Goal: Information Seeking & Learning: Learn about a topic

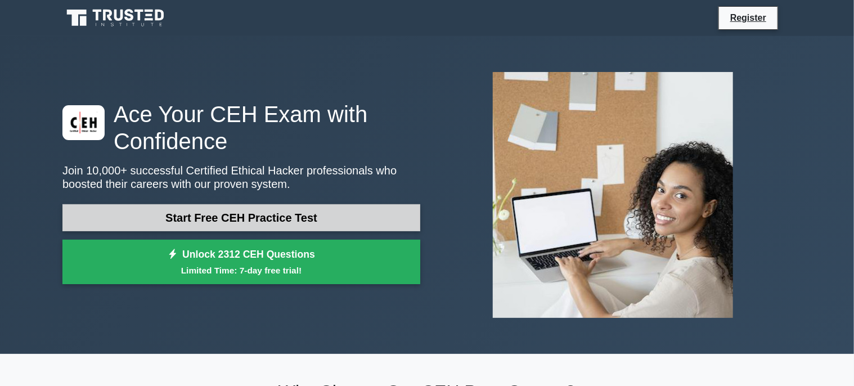
click at [307, 219] on link "Start Free CEH Practice Test" at bounding box center [241, 217] width 358 height 27
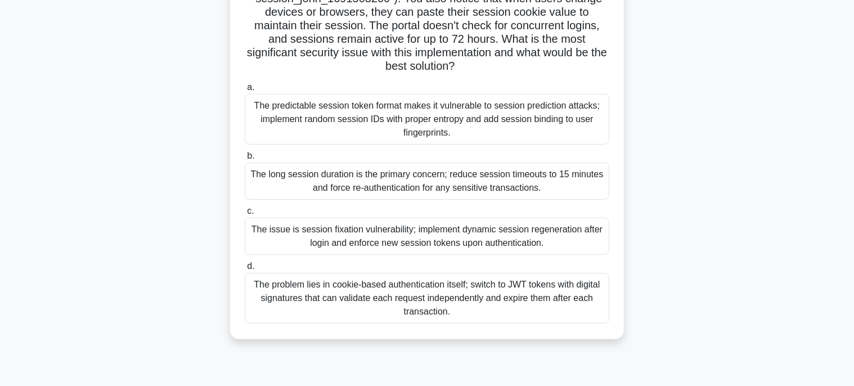
scroll to position [169, 0]
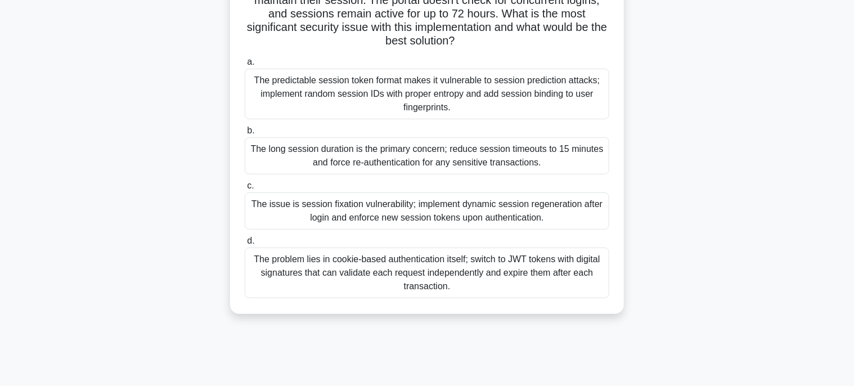
click at [476, 271] on div "The problem lies in cookie-based authentication itself; switch to JWT tokens wi…" at bounding box center [427, 272] width 364 height 51
click at [245, 245] on input "d. The problem lies in cookie-based authentication itself; switch to JWT tokens…" at bounding box center [245, 240] width 0 height 7
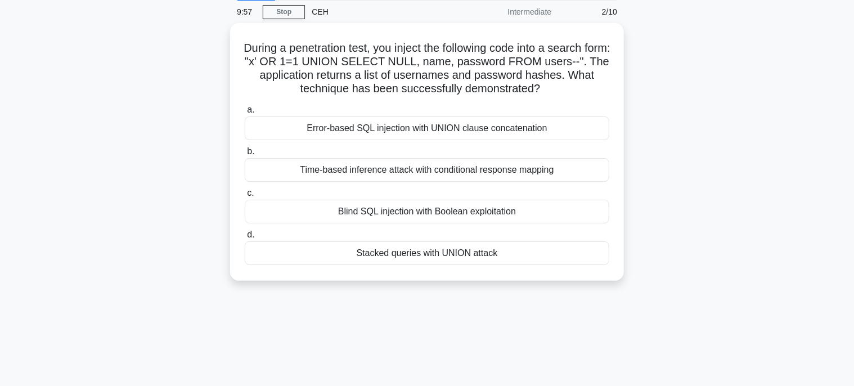
scroll to position [0, 0]
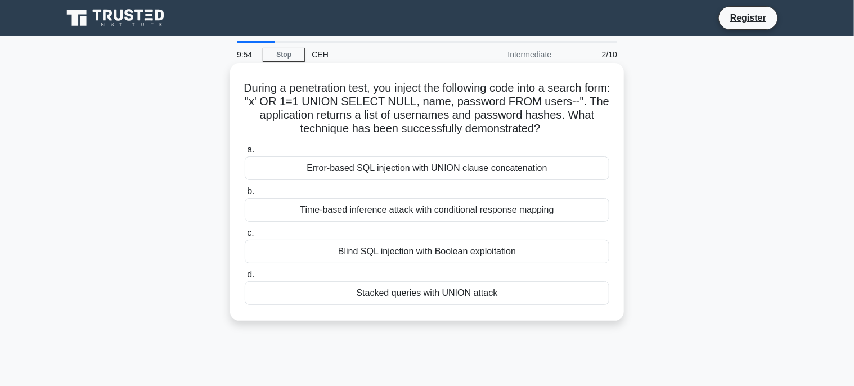
click at [433, 291] on div "Stacked queries with UNION attack" at bounding box center [427, 293] width 364 height 24
click at [245, 278] on input "d. Stacked queries with UNION attack" at bounding box center [245, 274] width 0 height 7
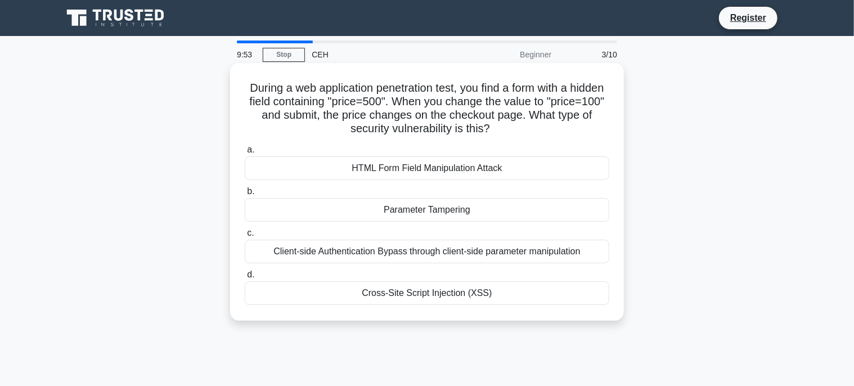
click at [432, 204] on div "Parameter Tampering" at bounding box center [427, 210] width 364 height 24
click at [245, 195] on input "b. Parameter Tampering" at bounding box center [245, 191] width 0 height 7
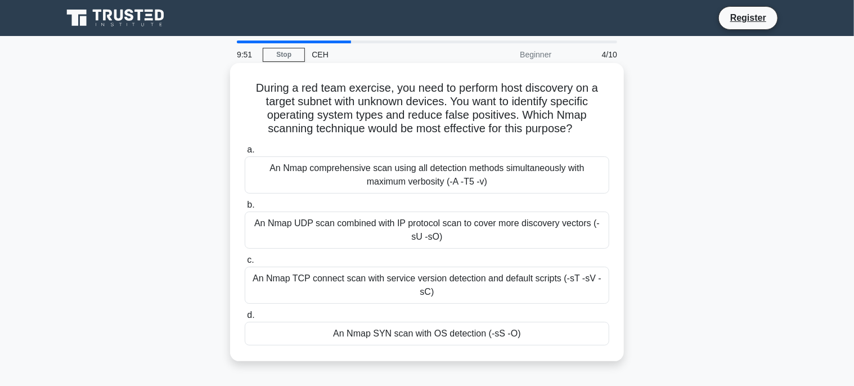
click at [450, 329] on div "An Nmap SYN scan with OS detection (-sS -O)" at bounding box center [427, 334] width 364 height 24
click at [245, 319] on input "d. An Nmap SYN scan with OS detection (-sS -O)" at bounding box center [245, 315] width 0 height 7
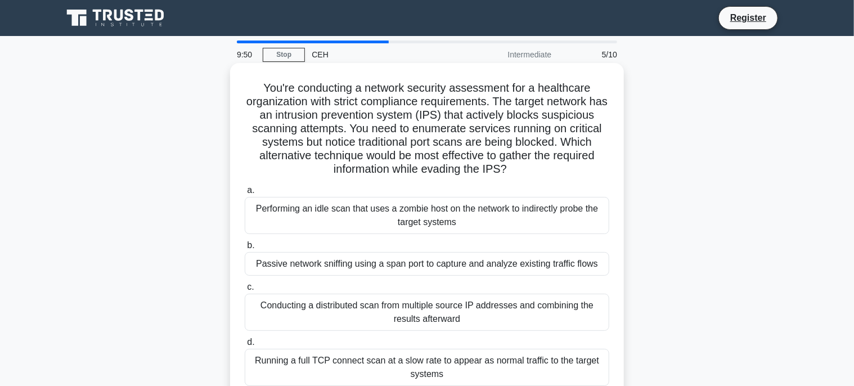
scroll to position [56, 0]
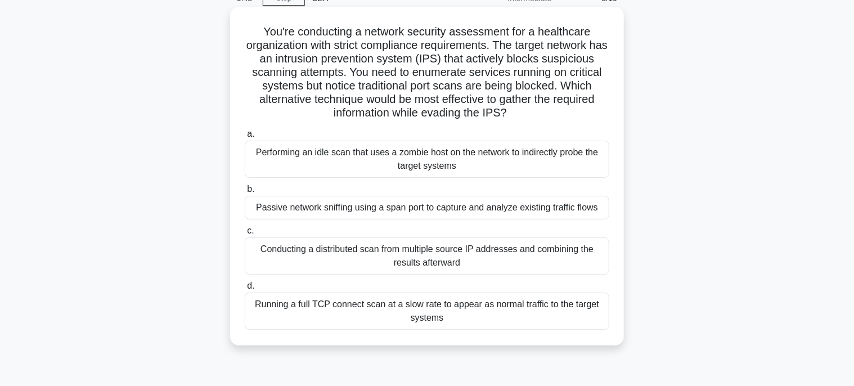
click at [448, 214] on div "Passive network sniffing using a span port to capture and analyze existing traf…" at bounding box center [427, 208] width 364 height 24
click at [245, 193] on input "b. Passive network sniffing using a span port to capture and analyze existing t…" at bounding box center [245, 189] width 0 height 7
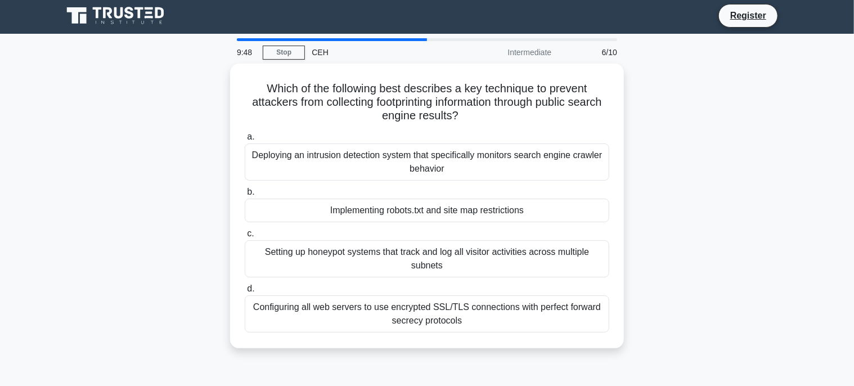
scroll to position [0, 0]
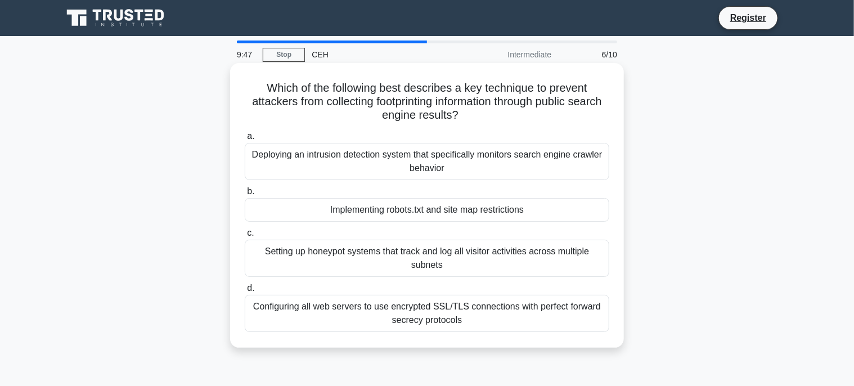
click at [449, 212] on div "Implementing robots.txt and site map restrictions" at bounding box center [427, 210] width 364 height 24
click at [245, 195] on input "b. Implementing robots.txt and site map restrictions" at bounding box center [245, 191] width 0 height 7
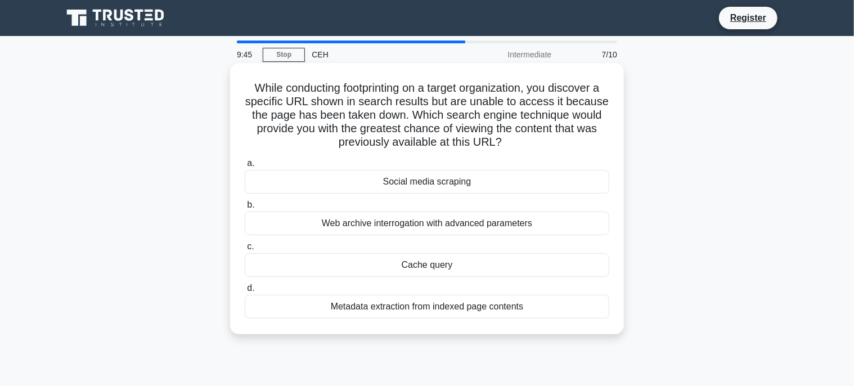
click at [440, 264] on div "Cache query" at bounding box center [427, 265] width 364 height 24
click at [245, 250] on input "c. Cache query" at bounding box center [245, 246] width 0 height 7
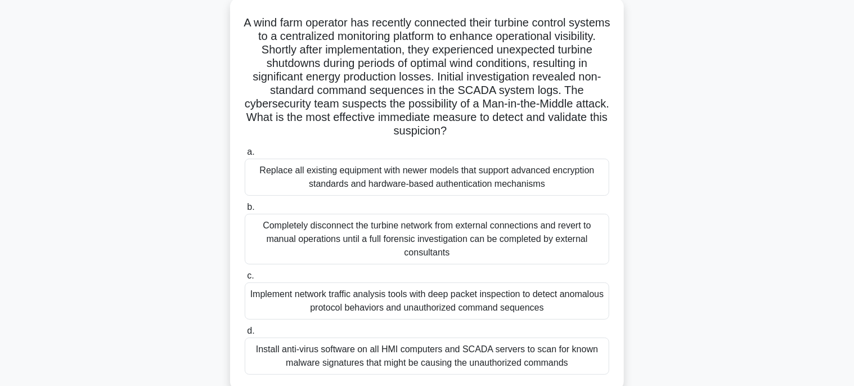
scroll to position [112, 0]
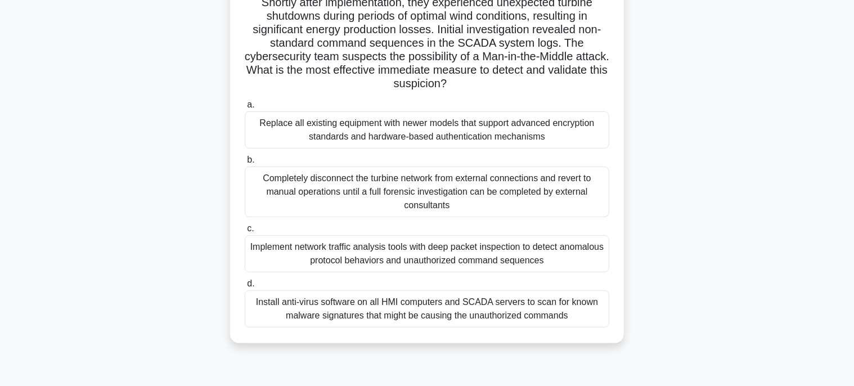
click at [475, 134] on div "Replace all existing equipment with newer models that support advanced encrypti…" at bounding box center [427, 129] width 364 height 37
click at [245, 109] on input "a. Replace all existing equipment with newer models that support advanced encry…" at bounding box center [245, 104] width 0 height 7
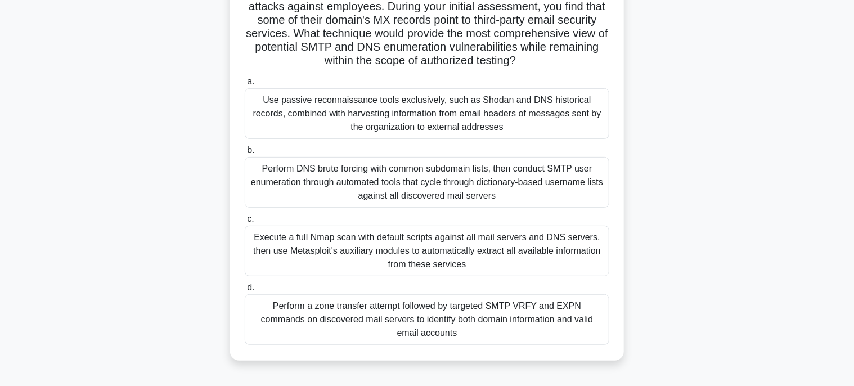
scroll to position [169, 0]
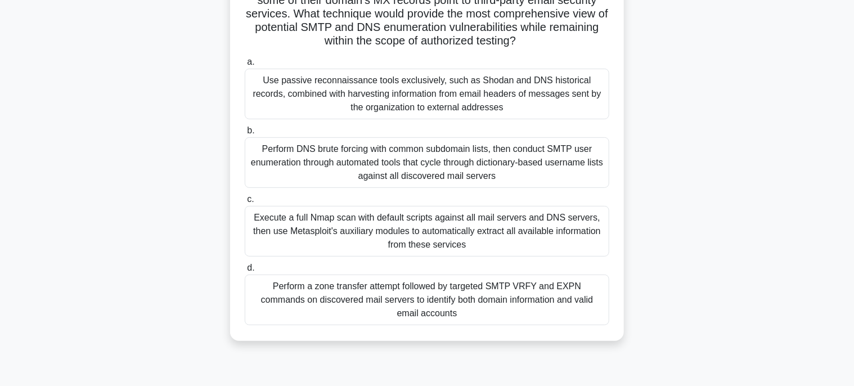
click at [464, 295] on div "Perform a zone transfer attempt followed by targeted SMTP VRFY and EXPN command…" at bounding box center [427, 299] width 364 height 51
click at [245, 272] on input "d. Perform a zone transfer attempt followed by targeted SMTP VRFY and EXPN comm…" at bounding box center [245, 267] width 0 height 7
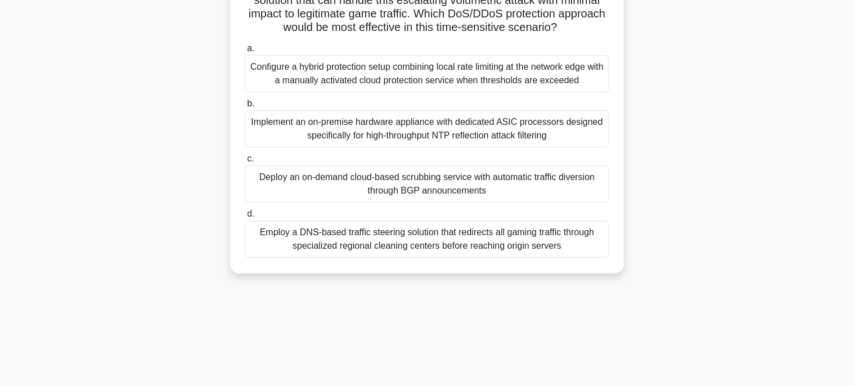
click at [467, 202] on div "Deploy an on-demand cloud-based scrubbing service with automatic traffic divers…" at bounding box center [427, 183] width 364 height 37
click at [245, 163] on input "c. Deploy an on-demand cloud-based scrubbing service with automatic traffic div…" at bounding box center [245, 158] width 0 height 7
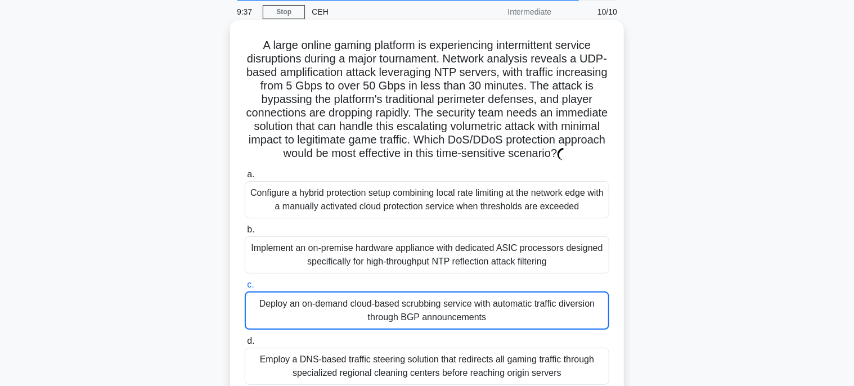
scroll to position [0, 0]
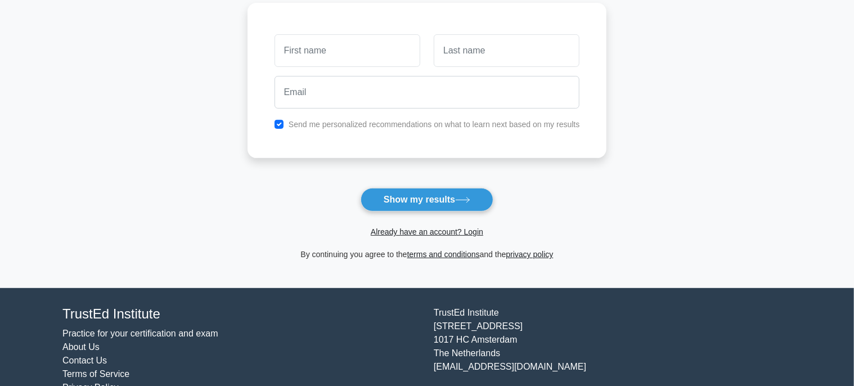
scroll to position [179, 0]
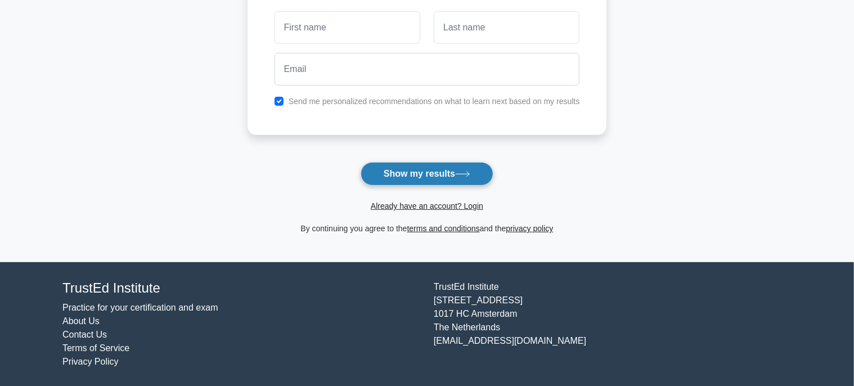
click at [449, 176] on button "Show my results" at bounding box center [426, 174] width 133 height 24
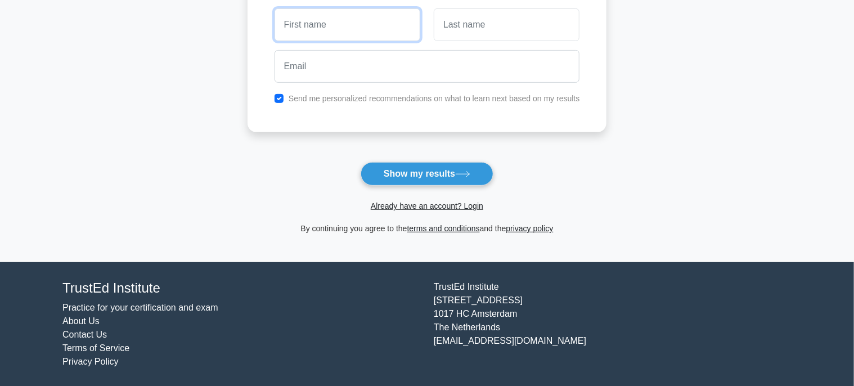
click at [359, 39] on input "text" at bounding box center [347, 24] width 146 height 33
type input "[PERSON_NAME]"
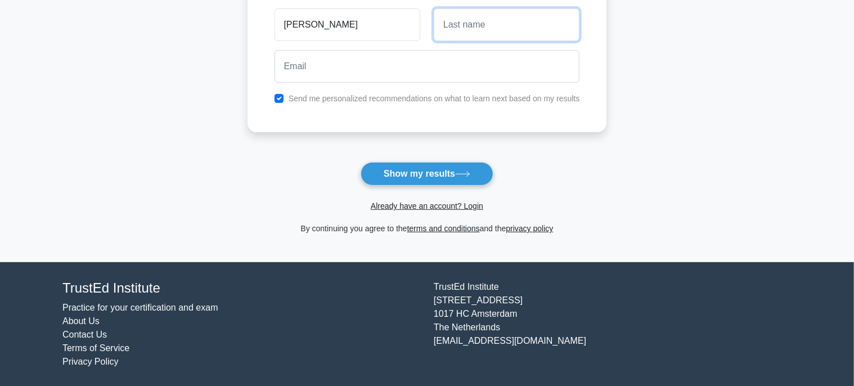
click at [450, 27] on input "text" at bounding box center [507, 24] width 146 height 33
type input "S"
click at [441, 86] on div at bounding box center [427, 67] width 319 height 42
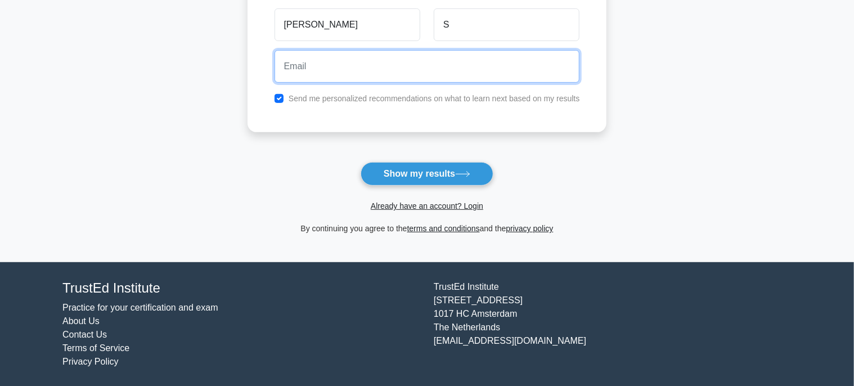
click at [436, 69] on input "email" at bounding box center [426, 66] width 305 height 33
type input "sreenandasreeja2003@gmail.com"
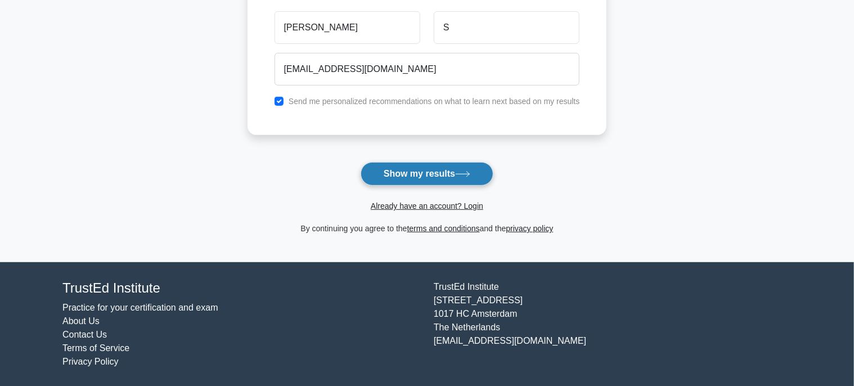
click at [434, 175] on button "Show my results" at bounding box center [426, 174] width 133 height 24
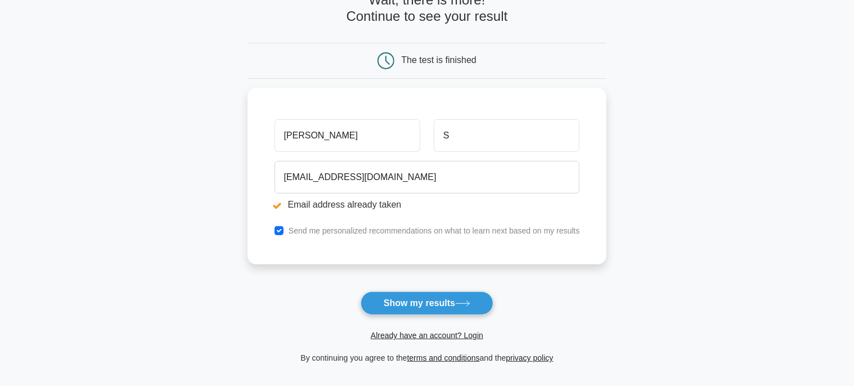
scroll to position [225, 0]
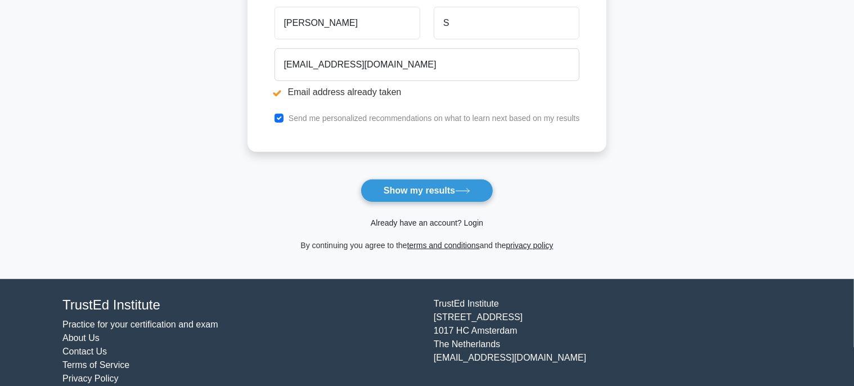
click at [429, 225] on link "Already have an account? Login" at bounding box center [427, 222] width 112 height 9
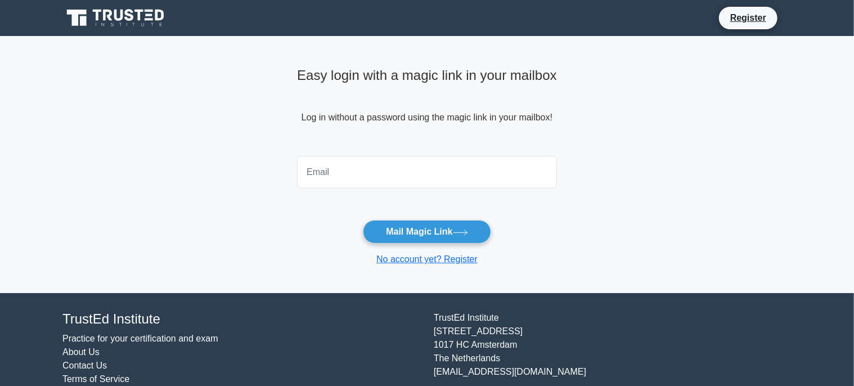
click at [413, 169] on input "email" at bounding box center [427, 172] width 260 height 33
type input "sreenandasreeja2003@gmail.com"
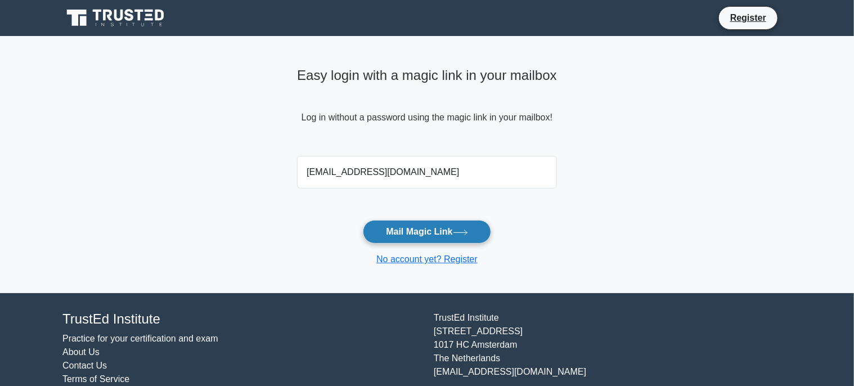
click at [428, 237] on button "Mail Magic Link" at bounding box center [427, 232] width 128 height 24
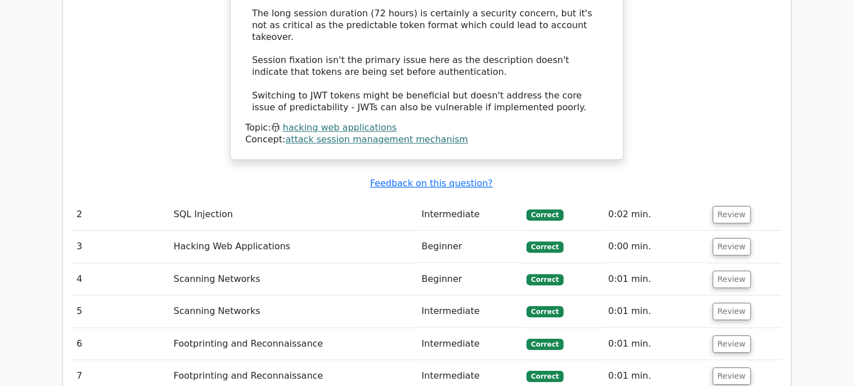
scroll to position [1631, 0]
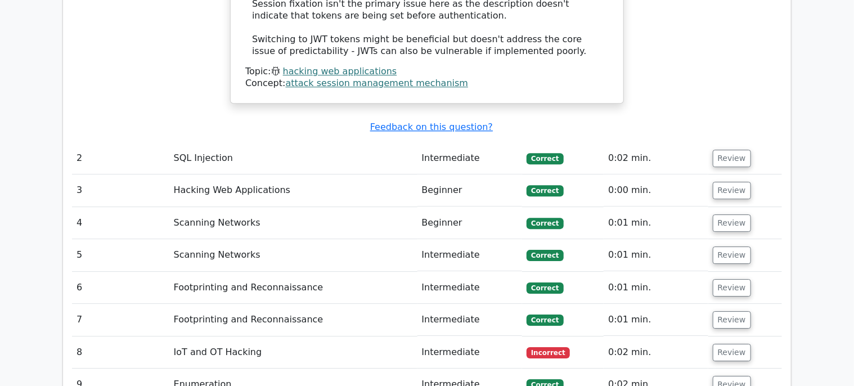
click at [498, 336] on td "Intermediate" at bounding box center [469, 352] width 105 height 32
click at [729, 344] on button "Review" at bounding box center [732, 352] width 38 height 17
click at [728, 344] on button "Review" at bounding box center [732, 352] width 38 height 17
click at [727, 344] on button "Review" at bounding box center [732, 352] width 38 height 17
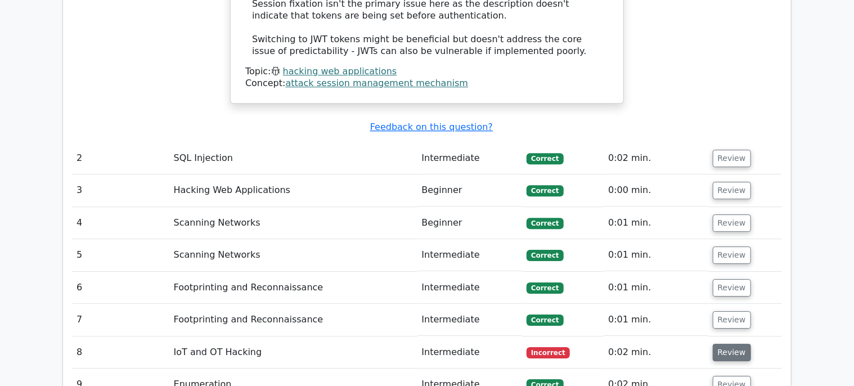
click at [727, 344] on button "Review" at bounding box center [732, 352] width 38 height 17
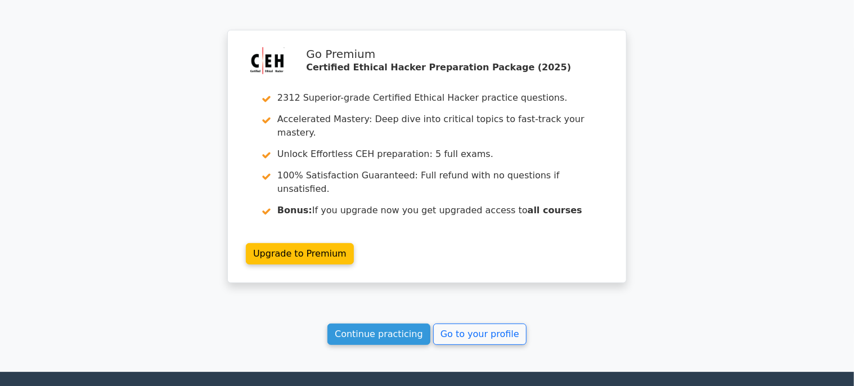
scroll to position [2117, 0]
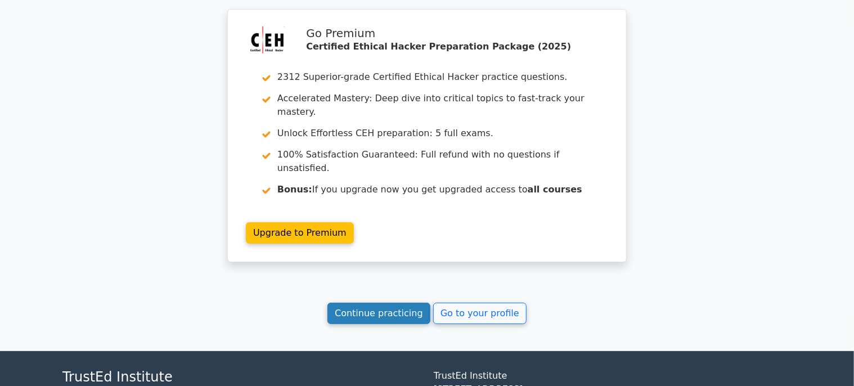
click at [403, 303] on link "Continue practicing" at bounding box center [378, 313] width 103 height 21
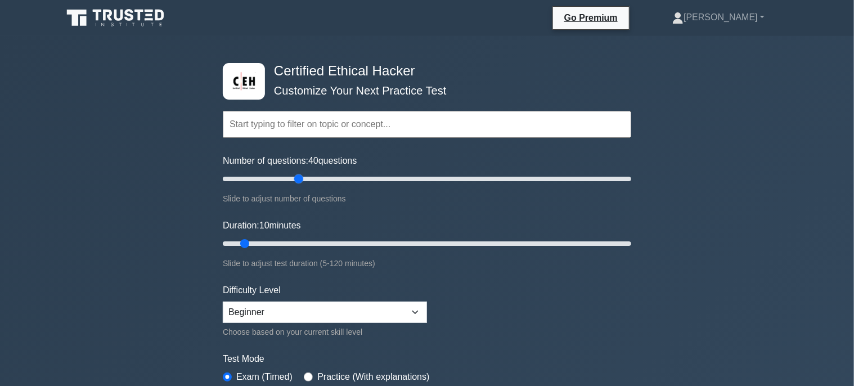
drag, startPoint x: 237, startPoint y: 175, endPoint x: 295, endPoint y: 187, distance: 59.7
type input "40"
click at [295, 186] on input "Number of questions: 40 questions" at bounding box center [427, 178] width 408 height 13
click at [283, 307] on select "Beginner Intermediate Expert" at bounding box center [325, 311] width 204 height 21
select select "expert"
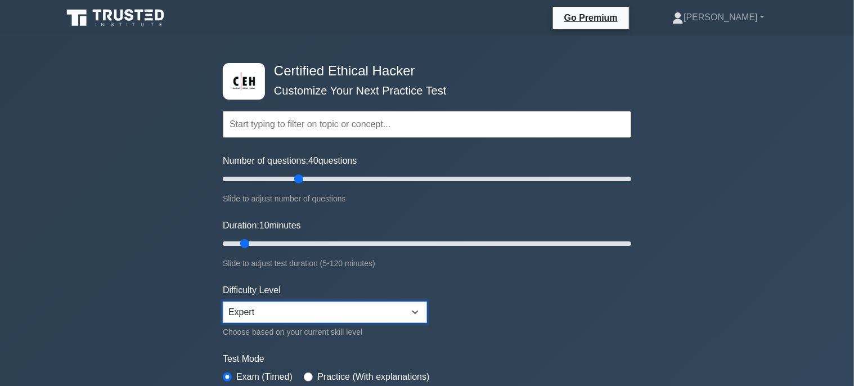
click at [223, 301] on select "Beginner Intermediate Expert" at bounding box center [325, 311] width 204 height 21
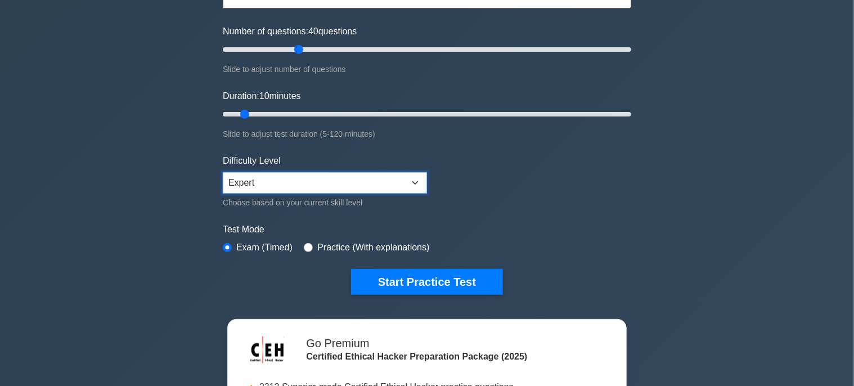
scroll to position [169, 0]
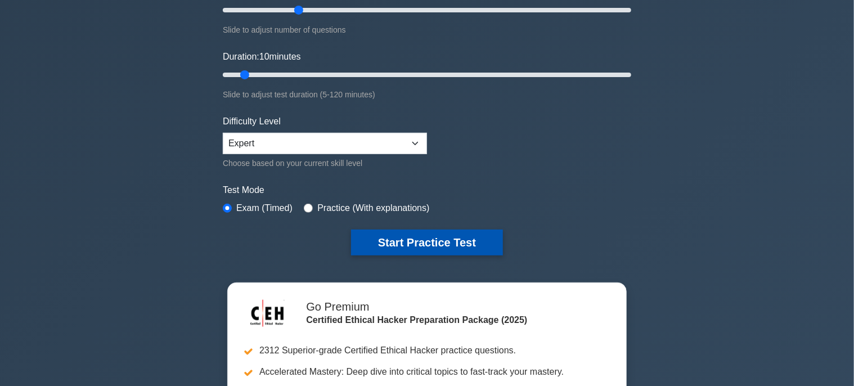
click at [436, 234] on button "Start Practice Test" at bounding box center [427, 242] width 152 height 26
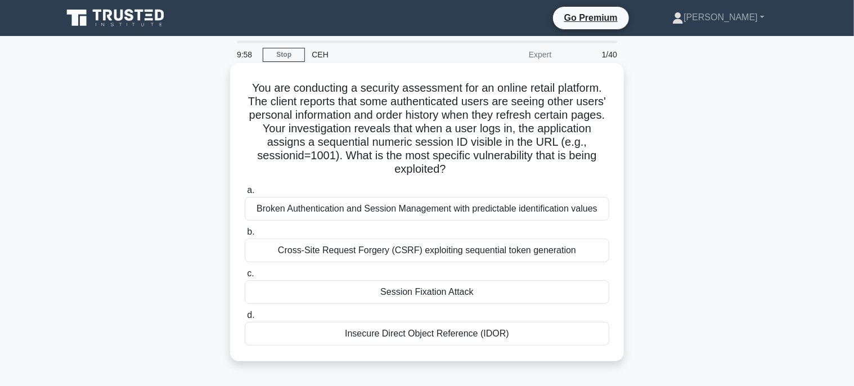
click at [403, 292] on div "Session Fixation Attack" at bounding box center [427, 292] width 364 height 24
click at [245, 277] on input "c. Session Fixation Attack" at bounding box center [245, 273] width 0 height 7
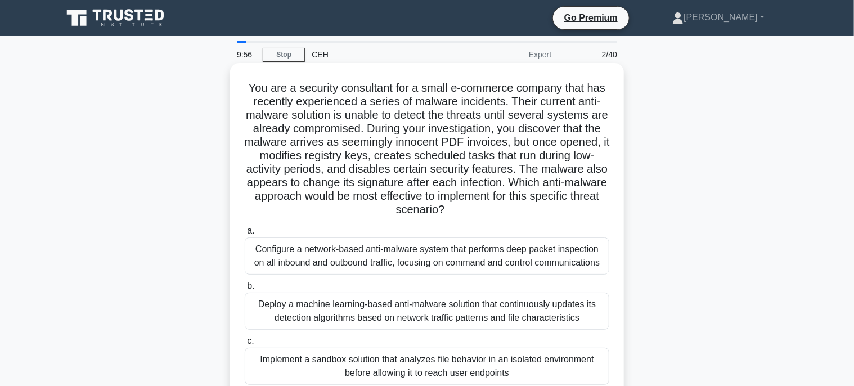
scroll to position [112, 0]
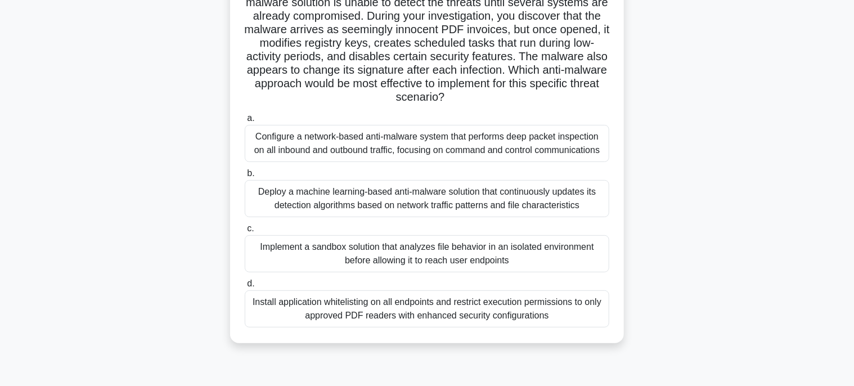
click at [466, 257] on div "Implement a sandbox solution that analyzes file behavior in an isolated environ…" at bounding box center [427, 253] width 364 height 37
click at [245, 232] on input "c. Implement a sandbox solution that analyzes file behavior in an isolated envi…" at bounding box center [245, 228] width 0 height 7
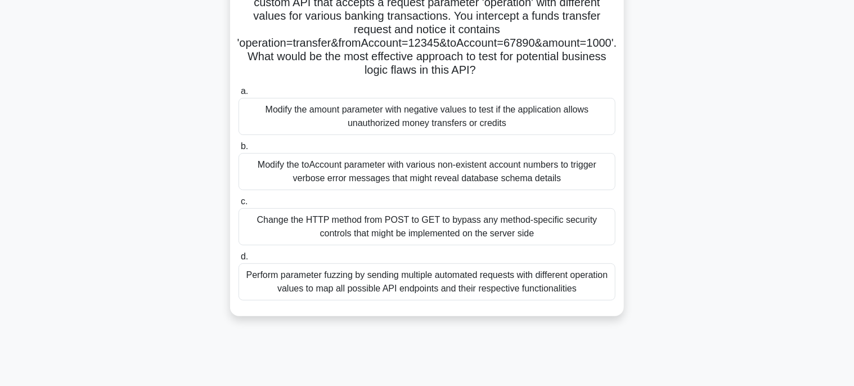
click at [489, 125] on div "Modify the amount parameter with negative values to test if the application all…" at bounding box center [426, 116] width 377 height 37
click at [238, 95] on input "a. Modify the amount parameter with negative values to test if the application …" at bounding box center [238, 91] width 0 height 7
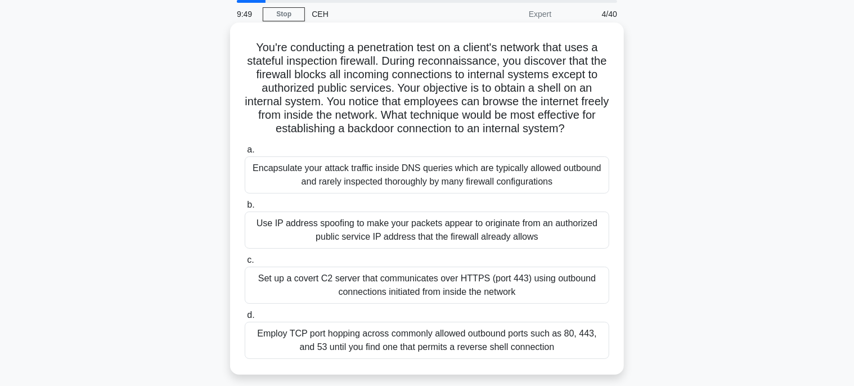
scroll to position [56, 0]
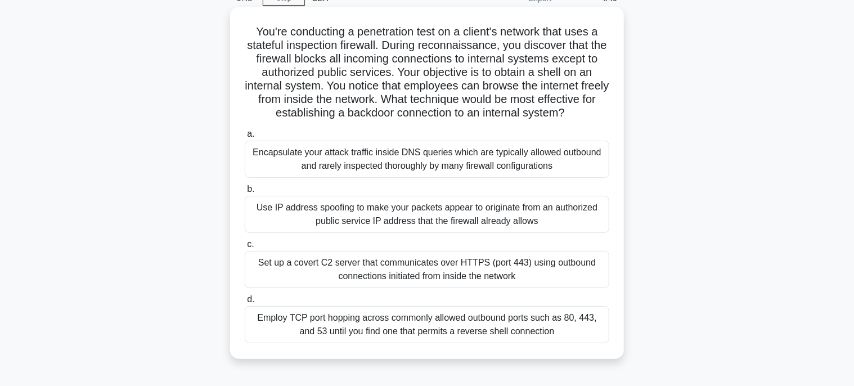
click at [534, 288] on div "Set up a covert C2 server that communicates over HTTPS (port 443) using outboun…" at bounding box center [427, 269] width 364 height 37
click at [245, 248] on input "c. Set up a covert C2 server that communicates over HTTPS (port 443) using outb…" at bounding box center [245, 244] width 0 height 7
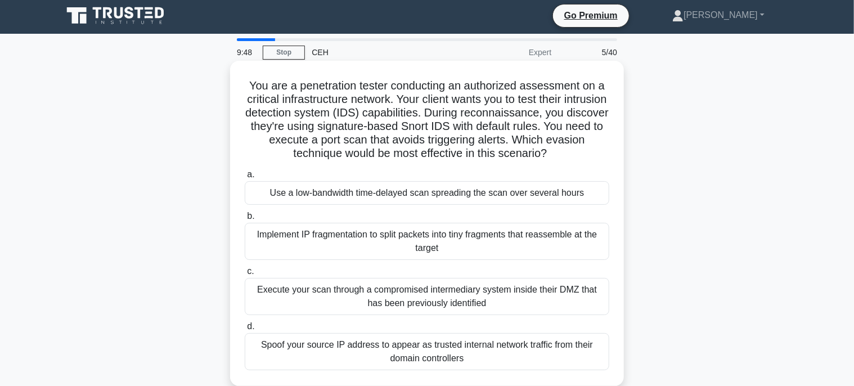
scroll to position [0, 0]
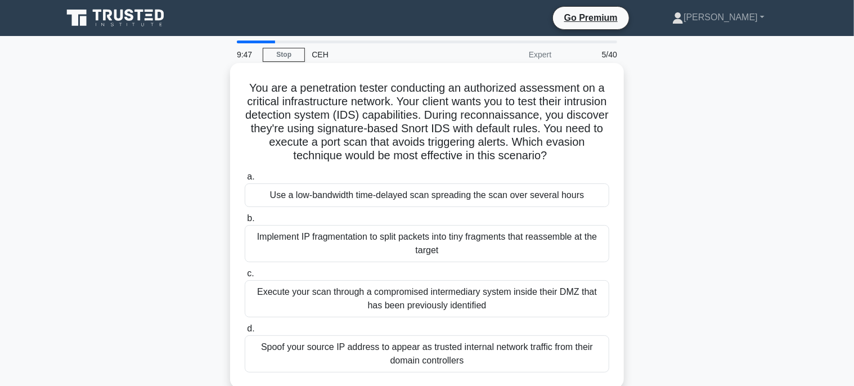
click at [533, 195] on div "Use a low-bandwidth time-delayed scan spreading the scan over several hours" at bounding box center [427, 195] width 364 height 24
click at [245, 181] on input "a. Use a low-bandwidth time-delayed scan spreading the scan over several hours" at bounding box center [245, 176] width 0 height 7
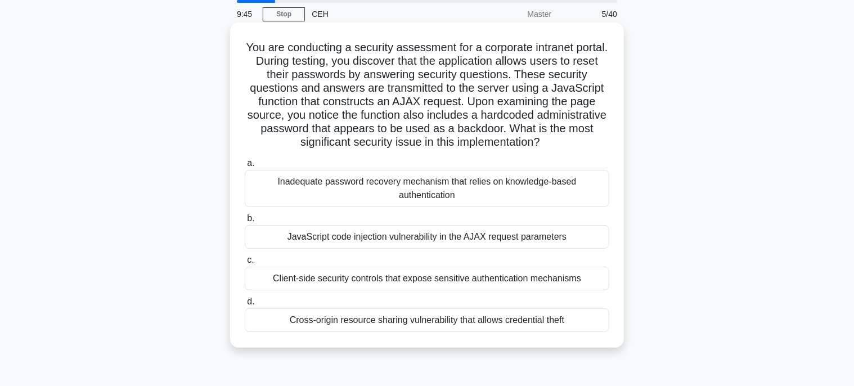
scroll to position [56, 0]
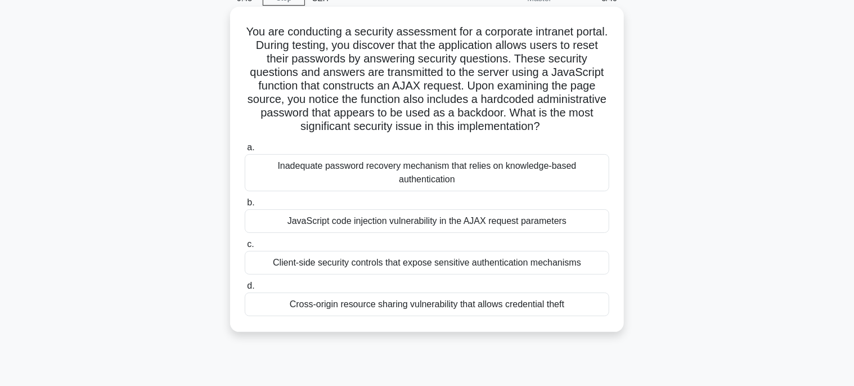
click at [490, 307] on div "Cross-origin resource sharing vulnerability that allows credential theft" at bounding box center [427, 304] width 364 height 24
click at [245, 290] on input "d. Cross-origin resource sharing vulnerability that allows credential theft" at bounding box center [245, 285] width 0 height 7
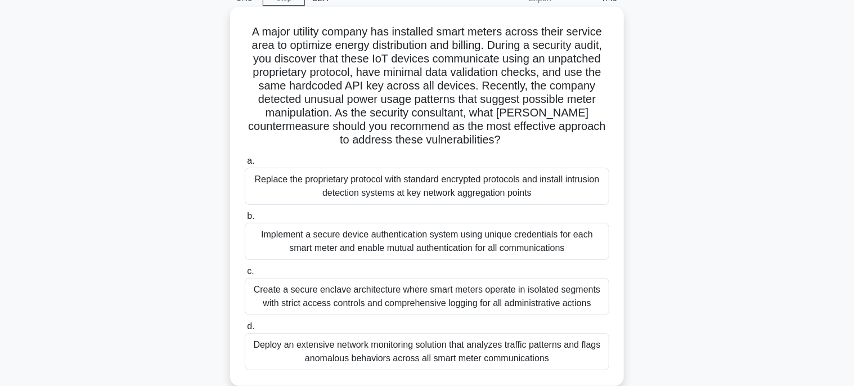
scroll to position [112, 0]
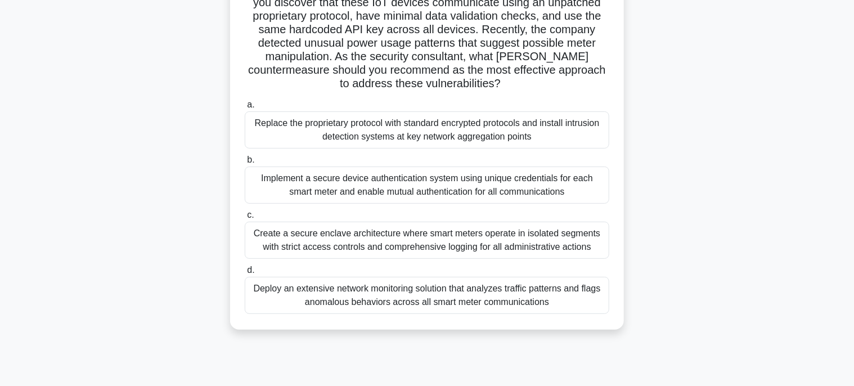
click at [502, 142] on div "Replace the proprietary protocol with standard encrypted protocols and install …" at bounding box center [427, 129] width 364 height 37
click at [245, 109] on input "a. Replace the proprietary protocol with standard encrypted protocols and insta…" at bounding box center [245, 104] width 0 height 7
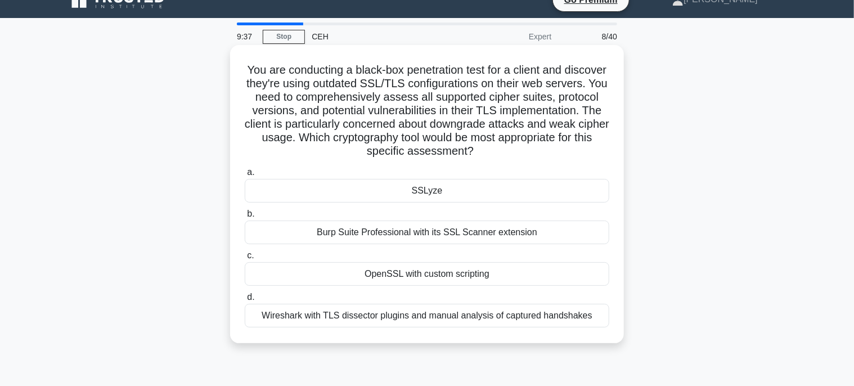
scroll to position [0, 0]
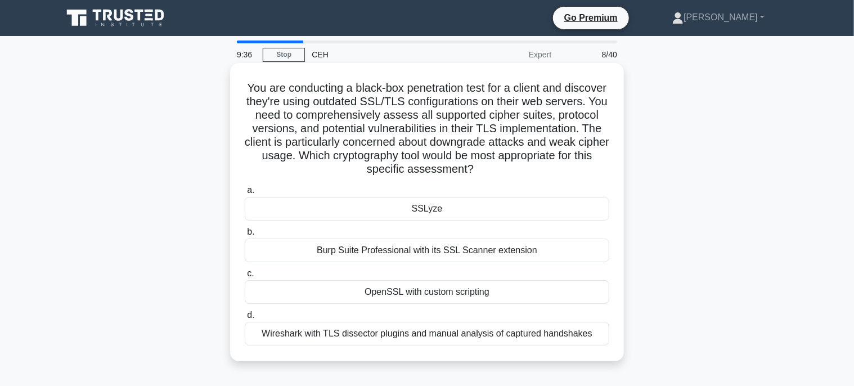
click at [448, 216] on div "SSLyze" at bounding box center [427, 209] width 364 height 24
click at [245, 194] on input "a. SSLyze" at bounding box center [245, 190] width 0 height 7
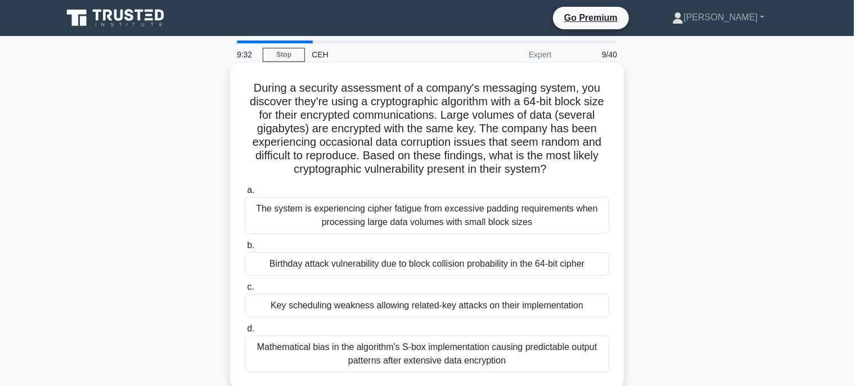
click at [447, 300] on div "Key scheduling weakness allowing related-key attacks on their implementation" at bounding box center [427, 306] width 364 height 24
click at [245, 291] on input "c. Key scheduling weakness allowing related-key attacks on their implementation" at bounding box center [245, 286] width 0 height 7
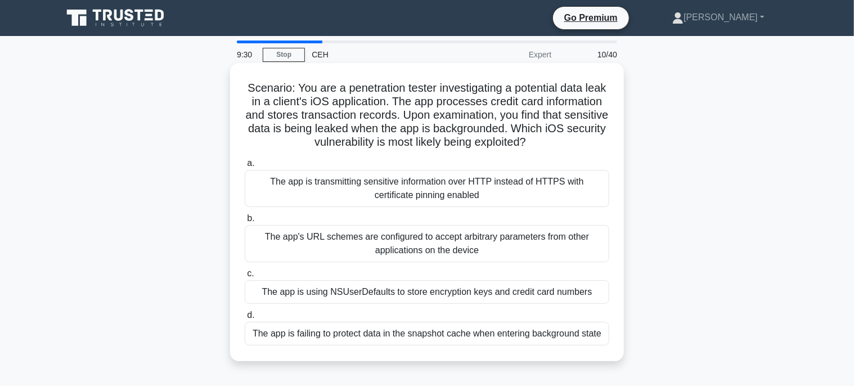
click at [485, 291] on div "The app is using NSUserDefaults to store encryption keys and credit card numbers" at bounding box center [427, 292] width 364 height 24
click at [423, 293] on div "The app is using NSUserDefaults to store encryption keys and credit card numbers" at bounding box center [427, 292] width 364 height 24
click at [245, 277] on input "c. The app is using NSUserDefaults to store encryption keys and credit card num…" at bounding box center [245, 273] width 0 height 7
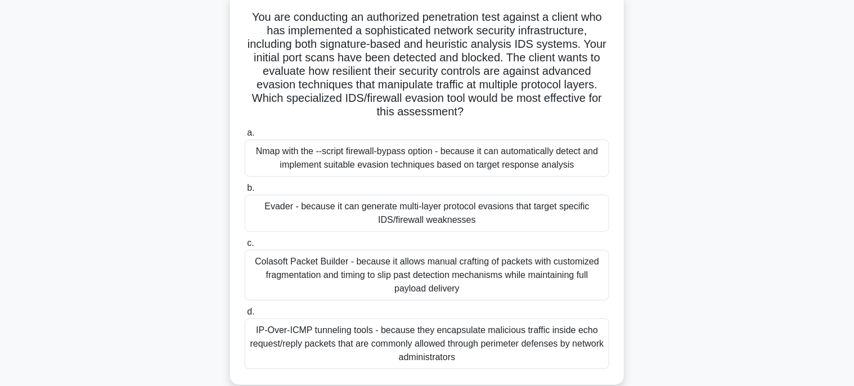
scroll to position [169, 0]
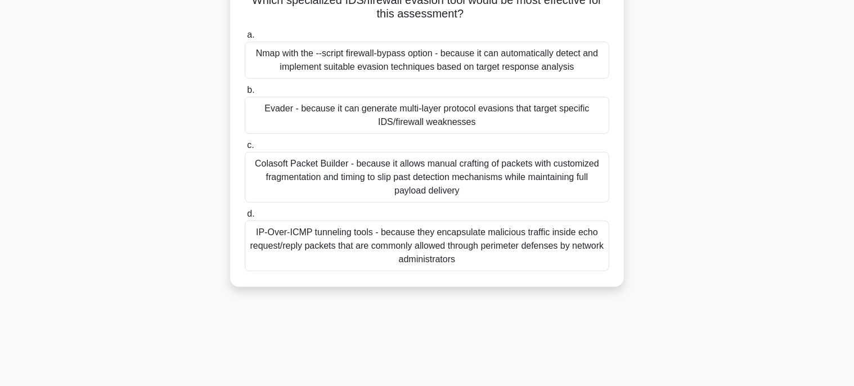
click at [542, 102] on div "Evader - because it can generate multi-layer protocol evasions that target spec…" at bounding box center [427, 115] width 364 height 37
click at [245, 94] on input "b. Evader - because it can generate multi-layer protocol evasions that target s…" at bounding box center [245, 90] width 0 height 7
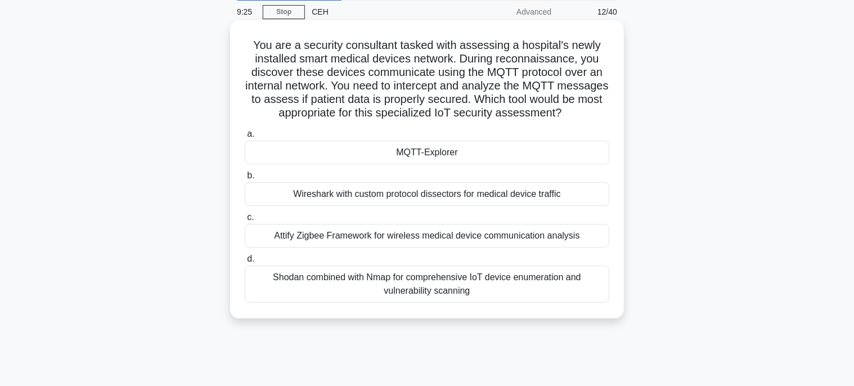
scroll to position [0, 0]
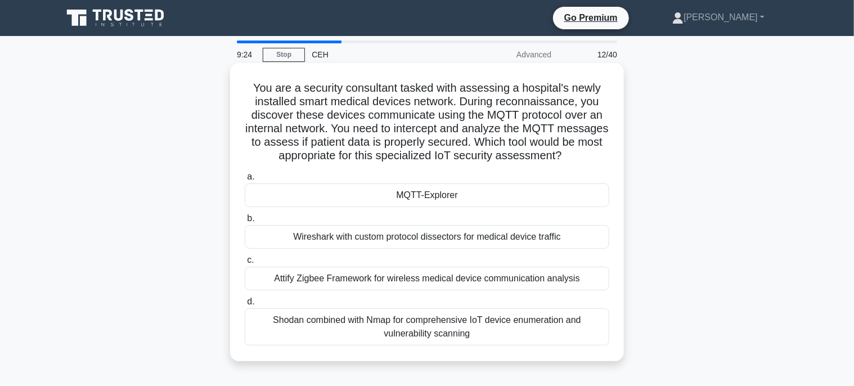
click at [483, 207] on div "MQTT-Explorer" at bounding box center [427, 195] width 364 height 24
click at [245, 181] on input "a. MQTT-Explorer" at bounding box center [245, 176] width 0 height 7
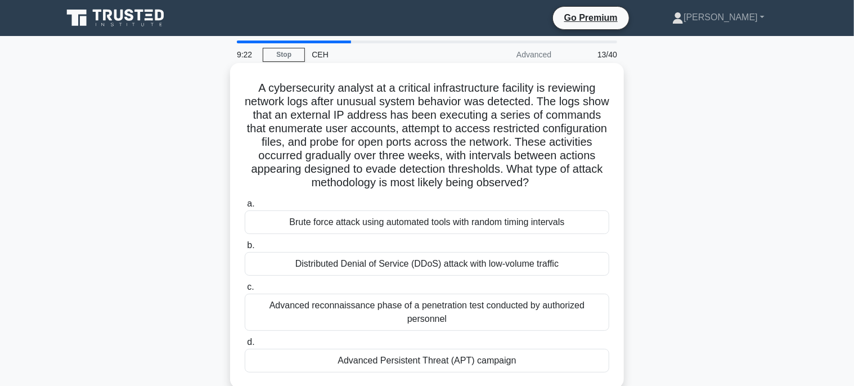
click at [483, 358] on div "Advanced Persistent Threat (APT) campaign" at bounding box center [427, 361] width 364 height 24
click at [245, 346] on input "d. Advanced Persistent Threat (APT) campaign" at bounding box center [245, 342] width 0 height 7
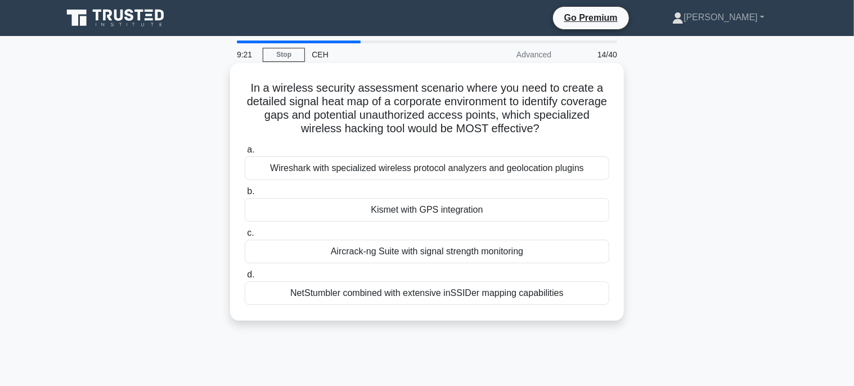
click at [561, 210] on div "Kismet with GPS integration" at bounding box center [427, 210] width 364 height 24
click at [245, 195] on input "b. Kismet with GPS integration" at bounding box center [245, 191] width 0 height 7
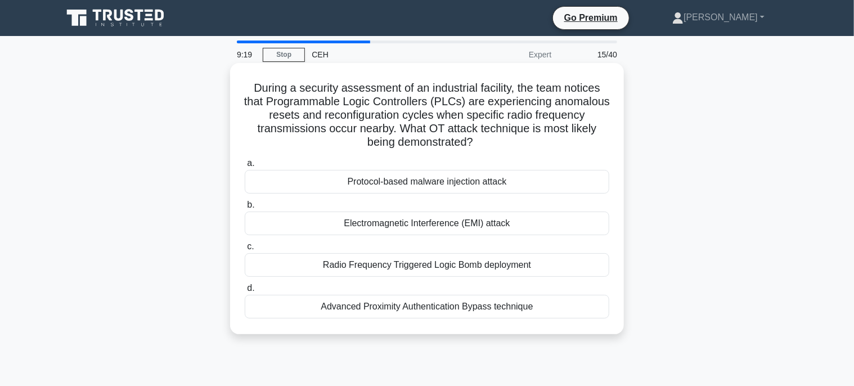
click at [544, 174] on div "Protocol-based malware injection attack" at bounding box center [427, 182] width 364 height 24
click at [245, 167] on input "a. Protocol-based malware injection attack" at bounding box center [245, 163] width 0 height 7
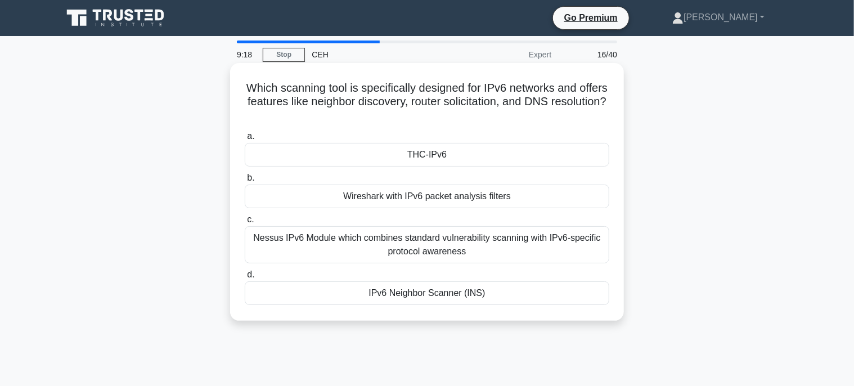
click at [471, 158] on div "THC-IPv6" at bounding box center [427, 155] width 364 height 24
click at [245, 140] on input "a. THC-IPv6" at bounding box center [245, 136] width 0 height 7
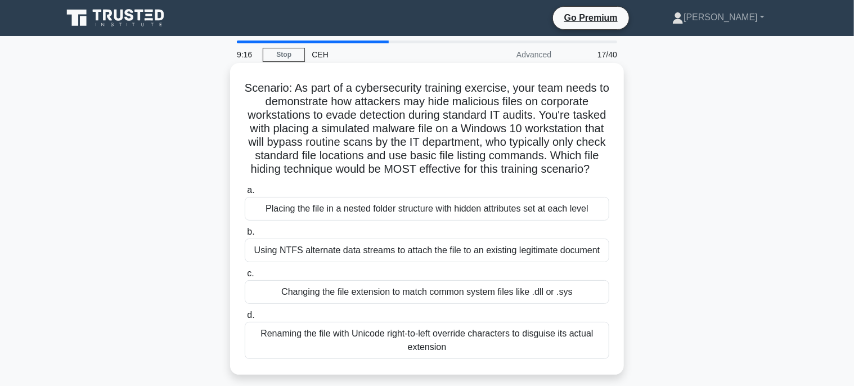
scroll to position [56, 0]
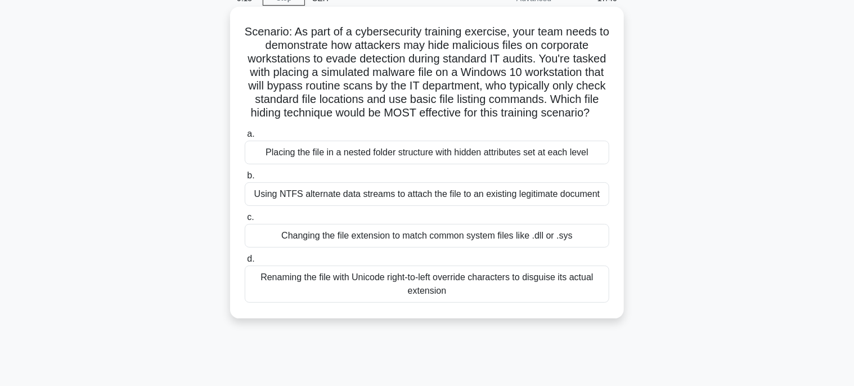
click at [465, 247] on div "Changing the file extension to match common system files like .dll or .sys" at bounding box center [427, 236] width 364 height 24
click at [245, 221] on input "c. Changing the file extension to match common system files like .dll or .sys" at bounding box center [245, 217] width 0 height 7
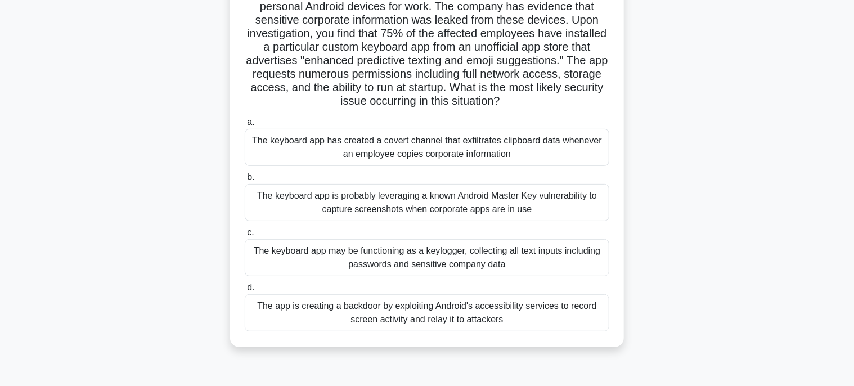
scroll to position [112, 0]
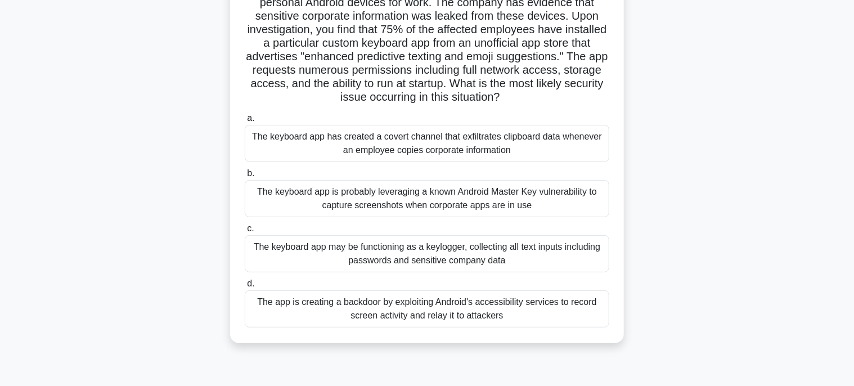
click at [481, 151] on div "The keyboard app has created a covert channel that exfiltrates clipboard data w…" at bounding box center [427, 143] width 364 height 37
click at [245, 122] on input "a. The keyboard app has created a covert channel that exfiltrates clipboard dat…" at bounding box center [245, 118] width 0 height 7
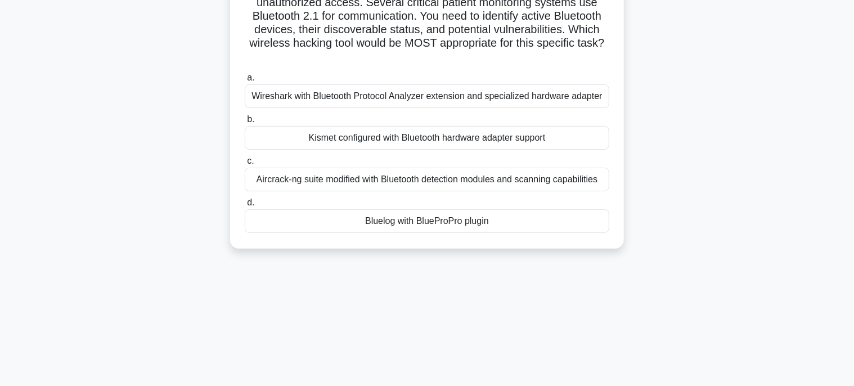
scroll to position [1, 0]
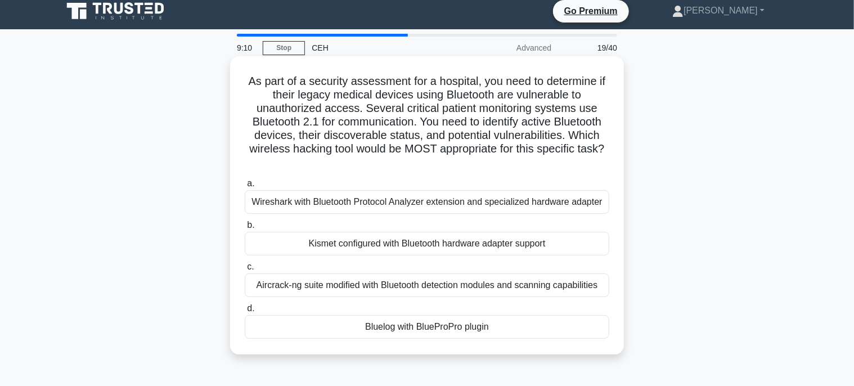
click at [445, 223] on div "a. Wireshark with Bluetooth Protocol Analyzer extension and specialized hardwar…" at bounding box center [427, 257] width 378 height 166
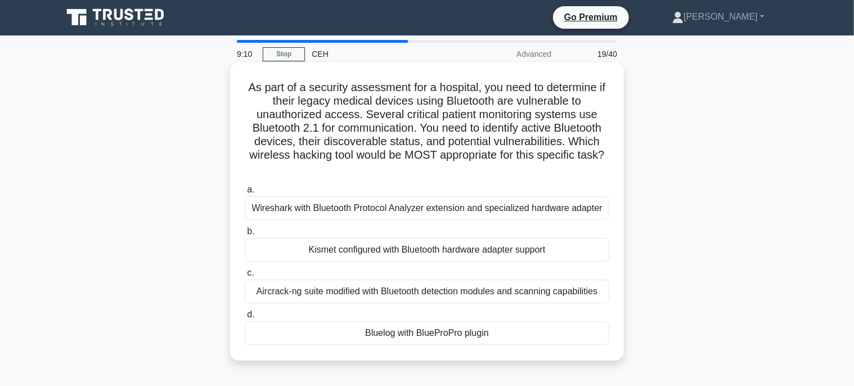
scroll to position [0, 0]
click at [452, 334] on div "Bluelog with BlueProPro plugin" at bounding box center [427, 334] width 364 height 24
click at [245, 319] on input "d. Bluelog with BlueProPro plugin" at bounding box center [245, 315] width 0 height 7
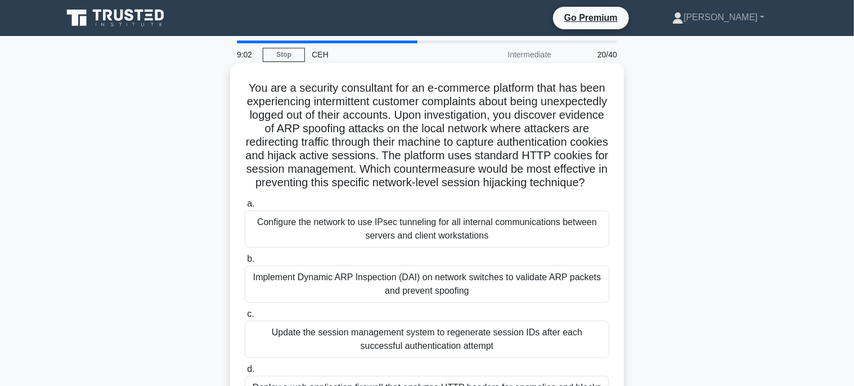
click at [467, 357] on div "Update the session management system to regenerate session IDs after each succe…" at bounding box center [427, 339] width 364 height 37
click at [245, 318] on input "c. Update the session management system to regenerate session IDs after each su…" at bounding box center [245, 313] width 0 height 7
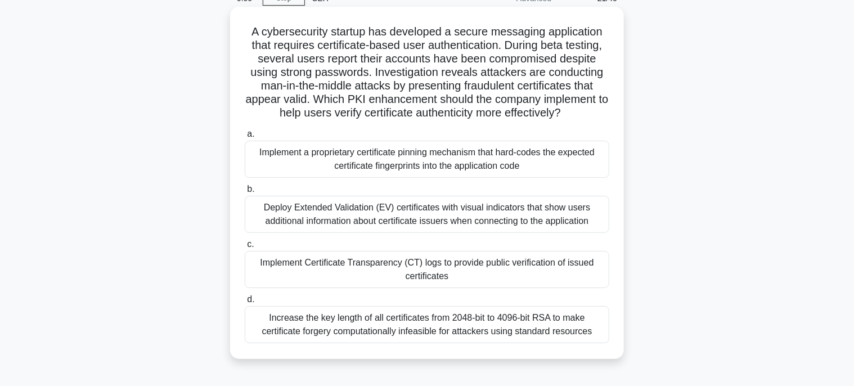
click at [492, 258] on div "Implement Certificate Transparency (CT) logs to provide public verification of …" at bounding box center [427, 269] width 364 height 37
click at [245, 248] on input "c. Implement Certificate Transparency (CT) logs to provide public verification …" at bounding box center [245, 244] width 0 height 7
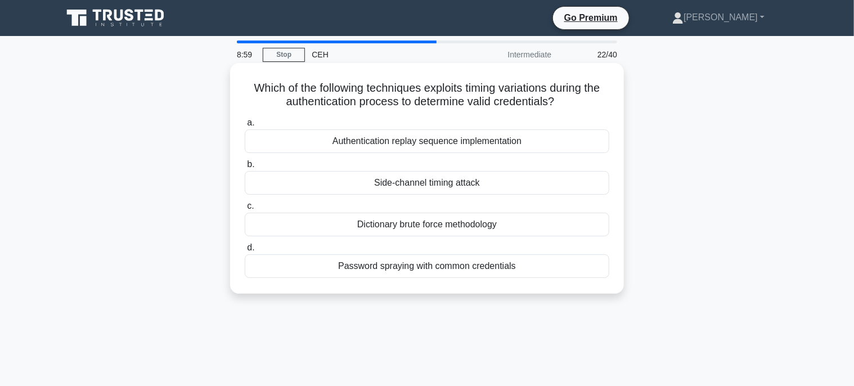
click at [497, 185] on div "Side-channel timing attack" at bounding box center [427, 183] width 364 height 24
click at [245, 168] on input "b. Side-channel timing attack" at bounding box center [245, 164] width 0 height 7
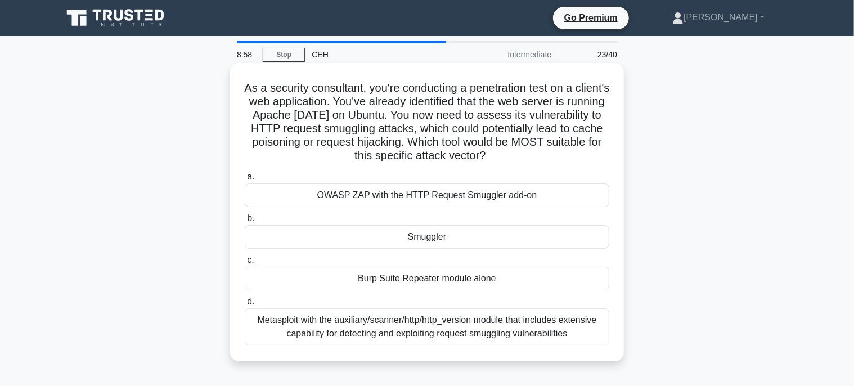
click at [470, 241] on div "Smuggler" at bounding box center [427, 237] width 364 height 24
click at [245, 222] on input "b. Smuggler" at bounding box center [245, 218] width 0 height 7
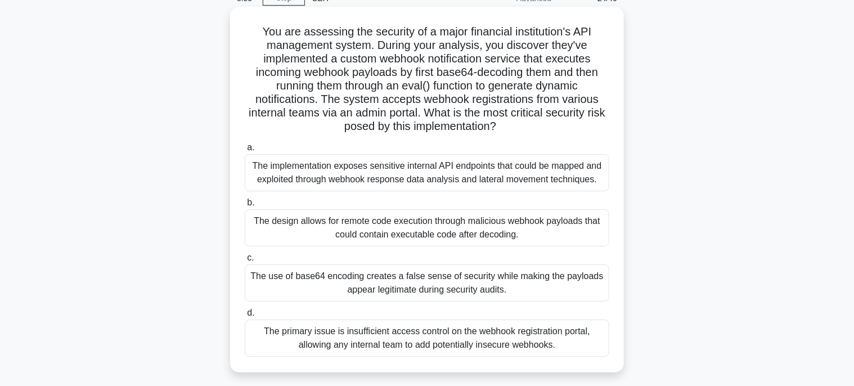
click at [470, 281] on div "The use of base64 encoding creates a false sense of security while making the p…" at bounding box center [427, 282] width 364 height 37
click at [245, 262] on input "c. The use of base64 encoding creates a false sense of security while making th…" at bounding box center [245, 257] width 0 height 7
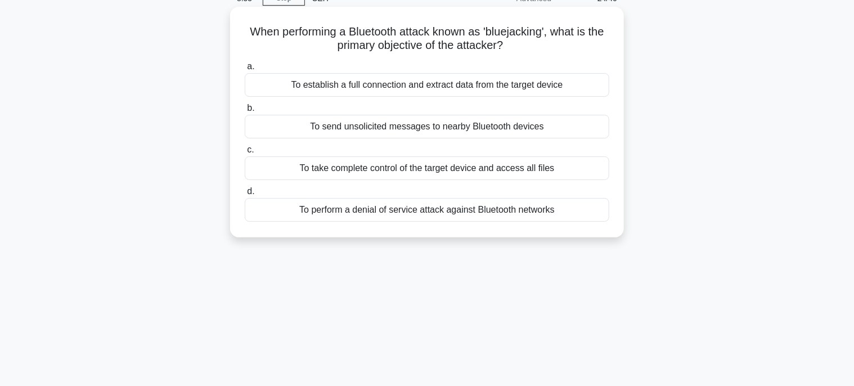
scroll to position [2, 0]
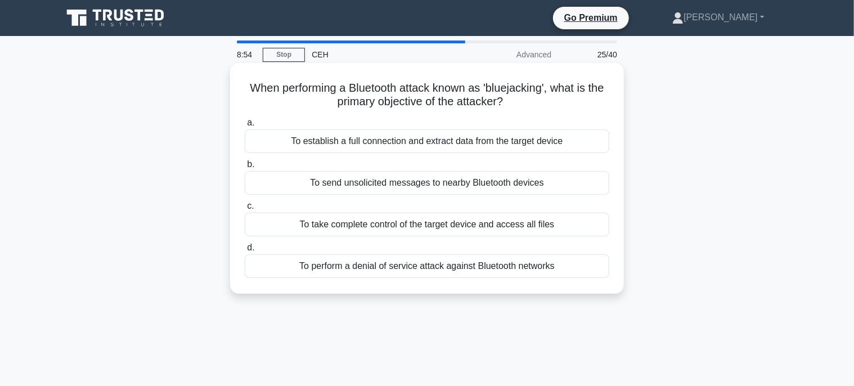
click at [480, 183] on div "To send unsolicited messages to nearby Bluetooth devices" at bounding box center [427, 183] width 364 height 24
click at [245, 168] on input "b. To send unsolicited messages to nearby Bluetooth devices" at bounding box center [245, 164] width 0 height 7
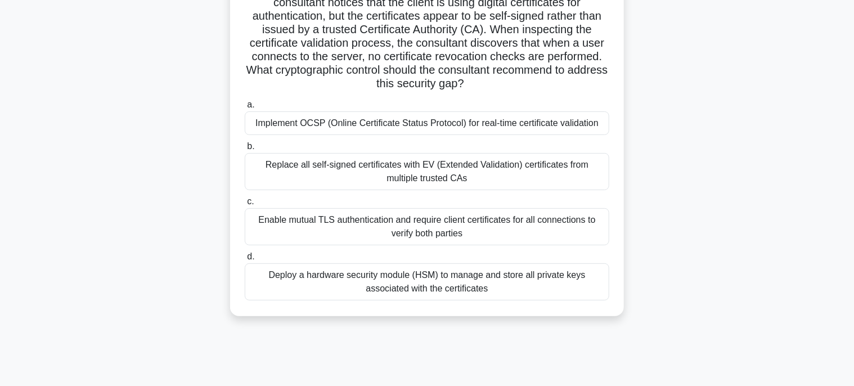
click at [500, 116] on div "Implement OCSP (Online Certificate Status Protocol) for real-time certificate v…" at bounding box center [427, 123] width 364 height 24
click at [245, 109] on input "a. Implement OCSP (Online Certificate Status Protocol) for real-time certificat…" at bounding box center [245, 104] width 0 height 7
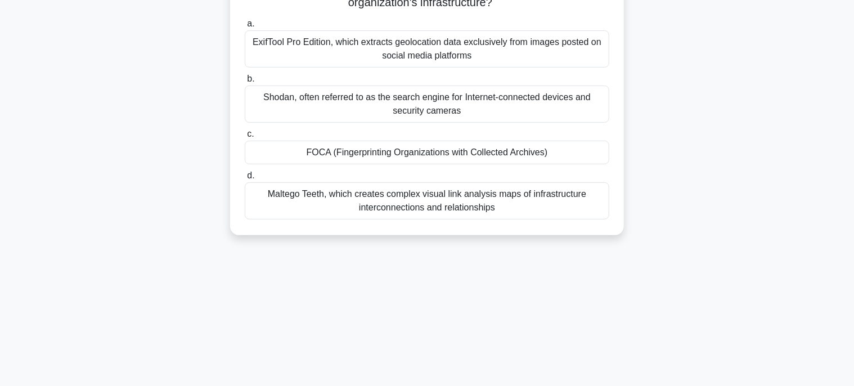
click at [458, 160] on div "FOCA (Fingerprinting Organizations with Collected Archives)" at bounding box center [427, 153] width 364 height 24
click at [245, 138] on input "c. FOCA (Fingerprinting Organizations with Collected Archives)" at bounding box center [245, 133] width 0 height 7
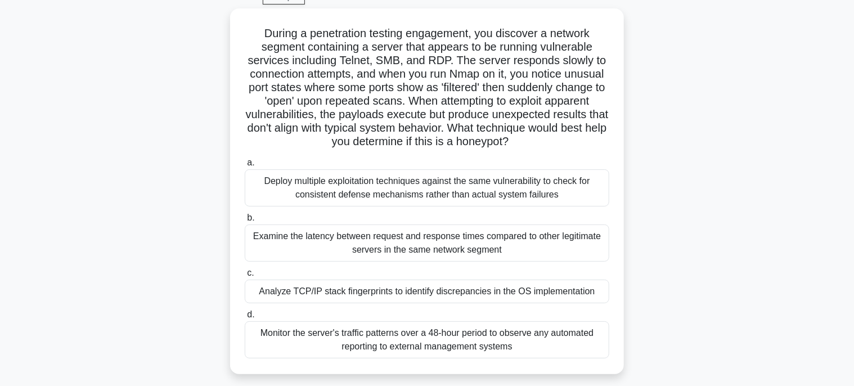
scroll to position [112, 0]
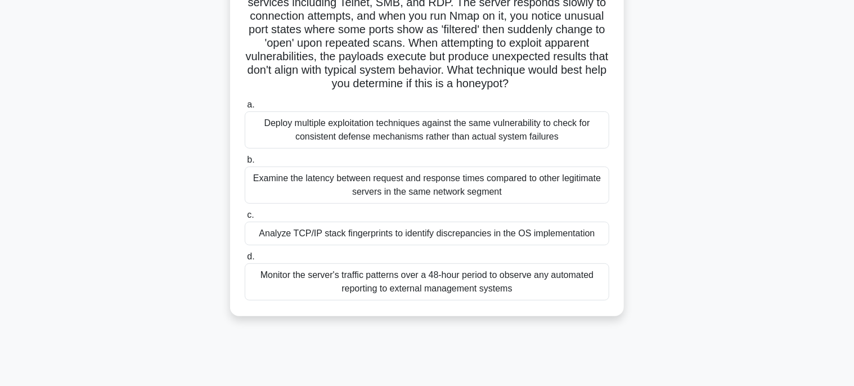
click at [463, 236] on div "Analyze TCP/IP stack fingerprints to identify discrepancies in the OS implement…" at bounding box center [427, 234] width 364 height 24
click at [245, 219] on input "c. Analyze TCP/IP stack fingerprints to identify discrepancies in the OS implem…" at bounding box center [245, 214] width 0 height 7
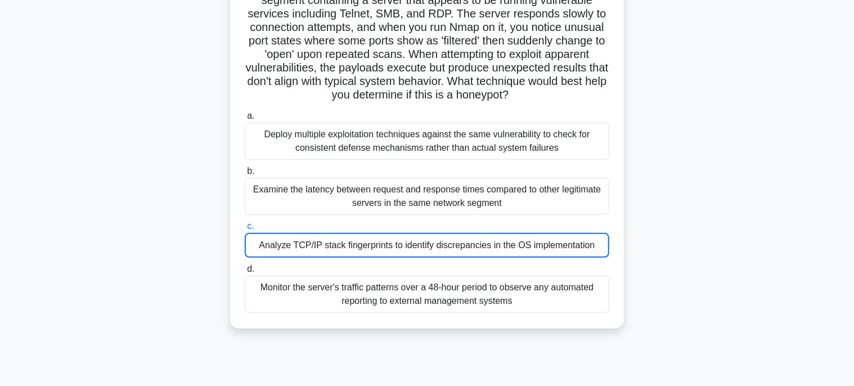
scroll to position [18, 0]
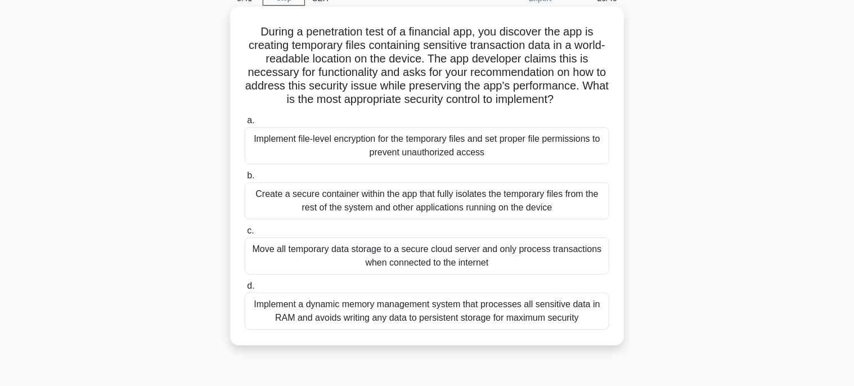
click at [500, 147] on div "Implement file-level encryption for the temporary files and set proper file per…" at bounding box center [427, 145] width 364 height 37
click at [245, 124] on input "a. Implement file-level encryption for the temporary files and set proper file …" at bounding box center [245, 120] width 0 height 7
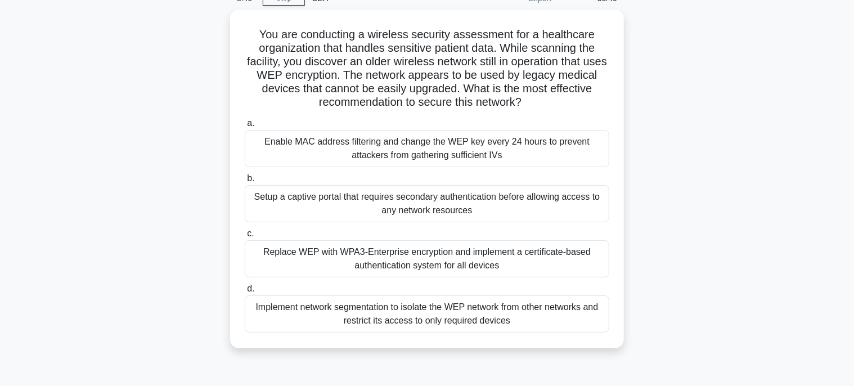
scroll to position [0, 0]
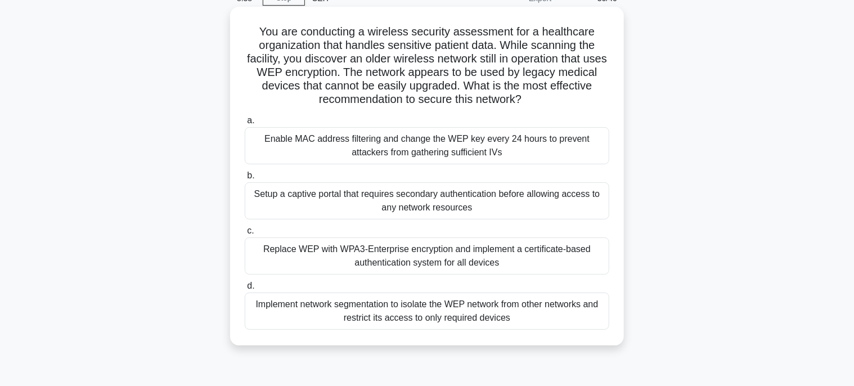
click at [485, 208] on div "Setup a captive portal that requires secondary authentication before allowing a…" at bounding box center [427, 200] width 364 height 37
click at [245, 179] on input "b. Setup a captive portal that requires secondary authentication before allowin…" at bounding box center [245, 175] width 0 height 7
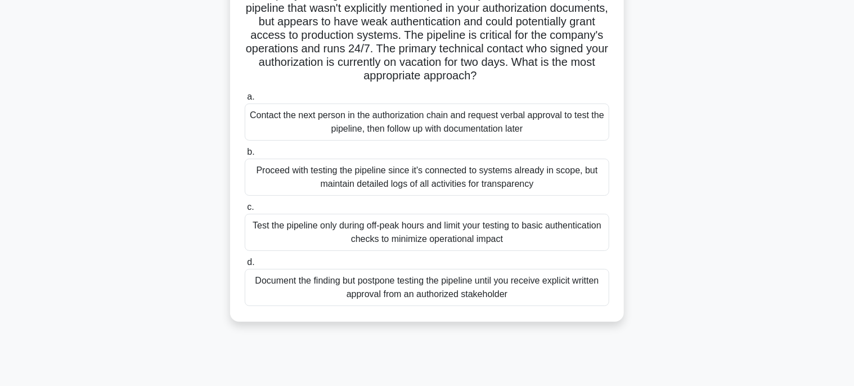
scroll to position [123, 0]
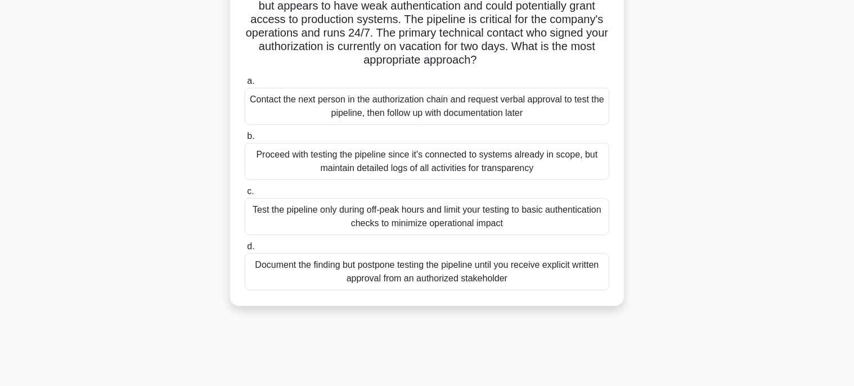
click at [474, 212] on div "Test the pipeline only during off-peak hours and limit your testing to basic au…" at bounding box center [427, 216] width 364 height 37
click at [245, 195] on input "c. Test the pipeline only during off-peak hours and limit your testing to basic…" at bounding box center [245, 191] width 0 height 7
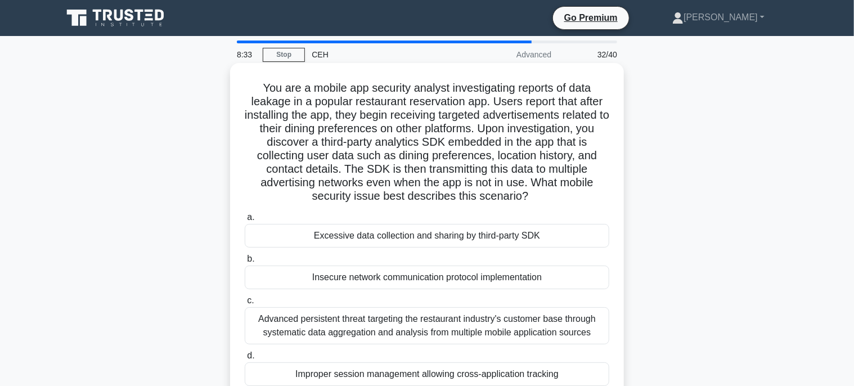
click at [483, 241] on div "Excessive data collection and sharing by third-party SDK" at bounding box center [427, 236] width 364 height 24
click at [245, 221] on input "a. Excessive data collection and sharing by third-party SDK" at bounding box center [245, 217] width 0 height 7
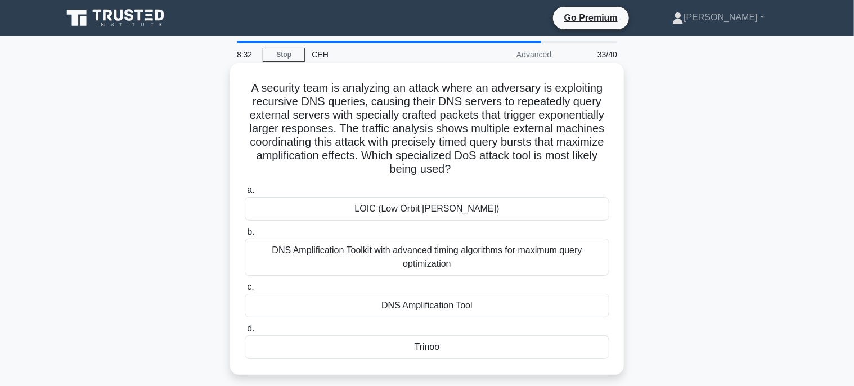
click at [426, 344] on div "Trinoo" at bounding box center [427, 347] width 364 height 24
click at [245, 332] on input "d. Trinoo" at bounding box center [245, 328] width 0 height 7
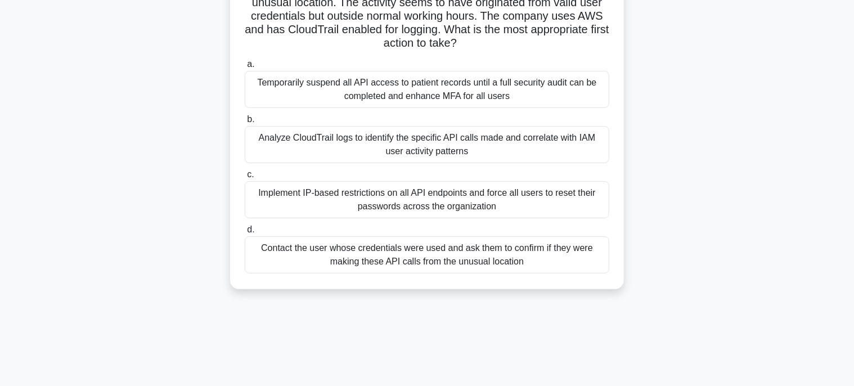
click at [445, 150] on div "Analyze CloudTrail logs to identify the specific API calls made and correlate w…" at bounding box center [427, 144] width 364 height 37
click at [245, 123] on input "b. Analyze CloudTrail logs to identify the specific API calls made and correlat…" at bounding box center [245, 119] width 0 height 7
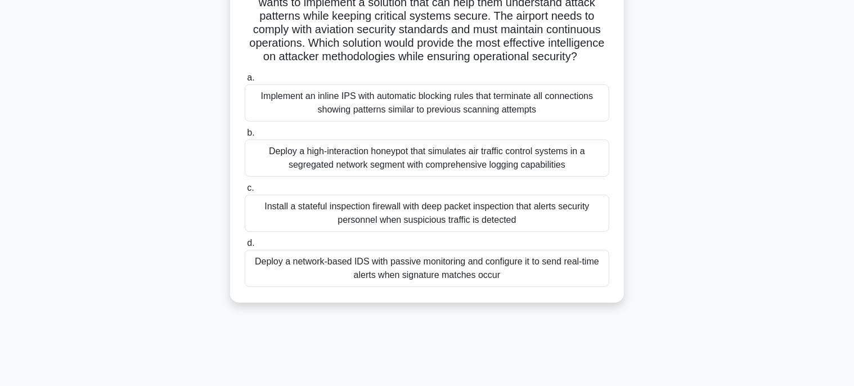
click at [465, 287] on div "Deploy a network-based IDS with passive monitoring and configure it to send rea…" at bounding box center [427, 268] width 364 height 37
click at [245, 247] on input "d. Deploy a network-based IDS with passive monitoring and configure it to send …" at bounding box center [245, 243] width 0 height 7
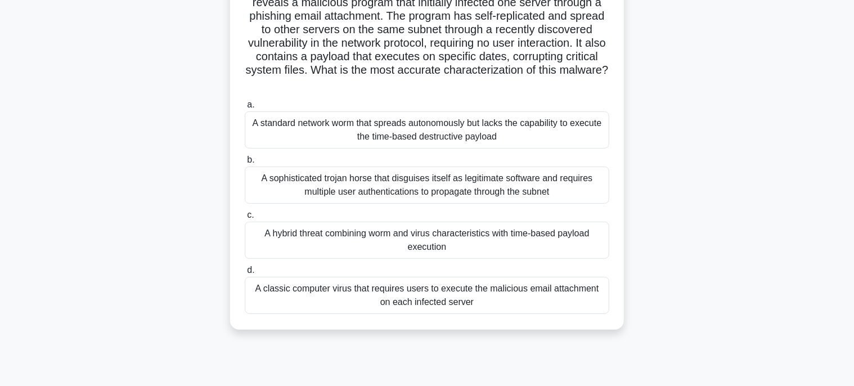
click at [492, 246] on div "A hybrid threat combining worm and virus characteristics with time-based payloa…" at bounding box center [427, 240] width 364 height 37
click at [245, 219] on input "c. A hybrid threat combining worm and virus characteristics with time-based pay…" at bounding box center [245, 214] width 0 height 7
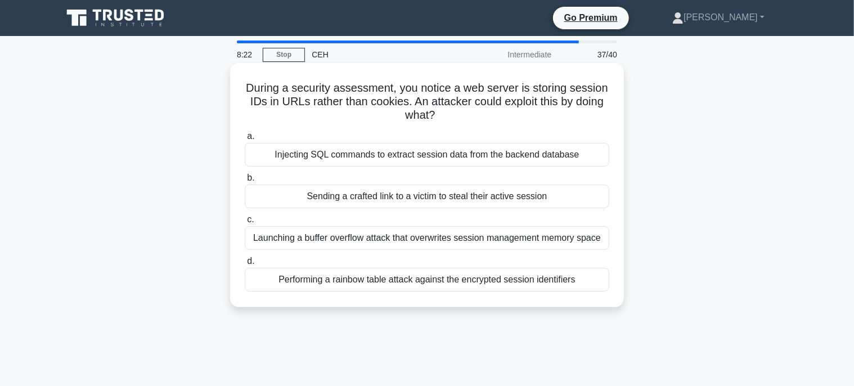
click at [484, 195] on div "Sending a crafted link to a victim to steal their active session" at bounding box center [427, 196] width 364 height 24
click at [245, 182] on input "b. Sending a crafted link to a victim to steal their active session" at bounding box center [245, 177] width 0 height 7
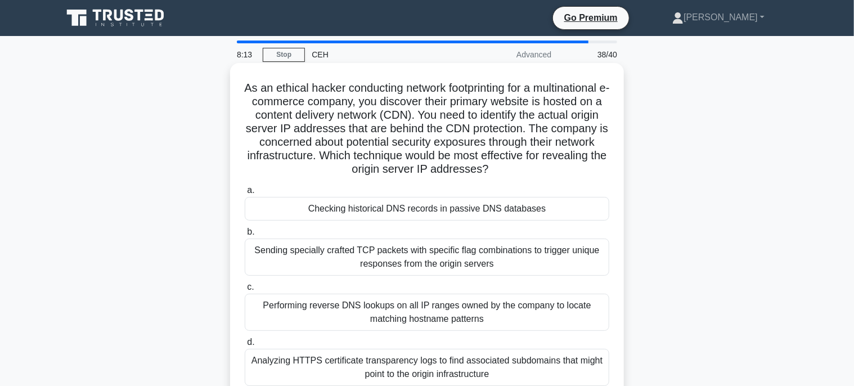
click at [486, 201] on div "Checking historical DNS records in passive DNS databases" at bounding box center [427, 209] width 364 height 24
click at [245, 194] on input "a. Checking historical DNS records in passive DNS databases" at bounding box center [245, 190] width 0 height 7
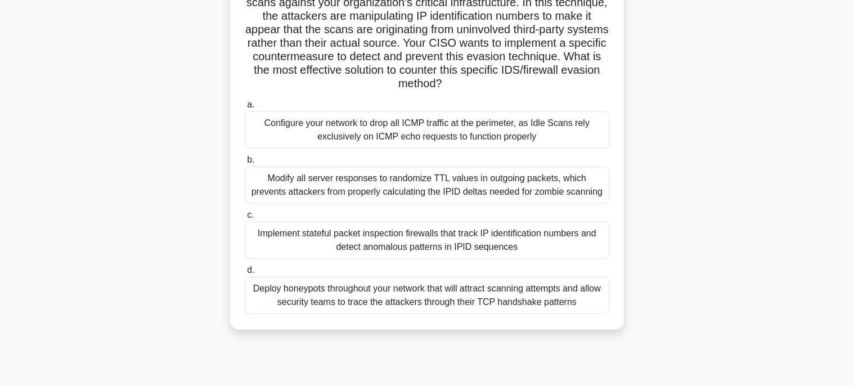
click at [515, 245] on div "Implement stateful packet inspection firewalls that track IP identification num…" at bounding box center [427, 240] width 364 height 37
click at [245, 219] on input "c. Implement stateful packet inspection firewalls that track IP identification …" at bounding box center [245, 214] width 0 height 7
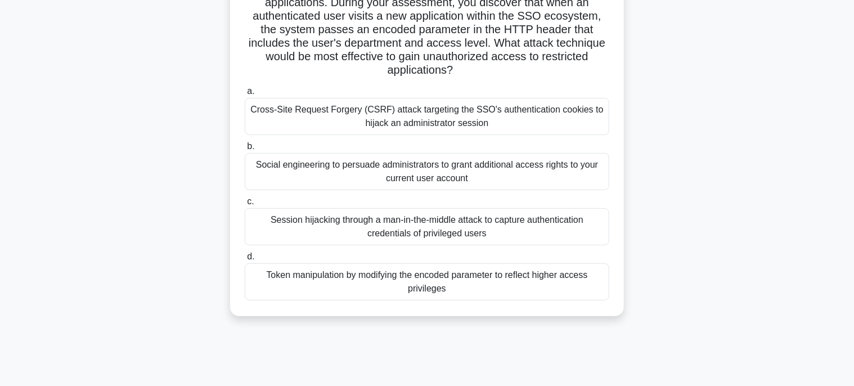
click at [508, 292] on div "Token manipulation by modifying the encoded parameter to reflect higher access …" at bounding box center [427, 281] width 364 height 37
click at [245, 260] on input "d. Token manipulation by modifying the encoded parameter to reflect higher acce…" at bounding box center [245, 256] width 0 height 7
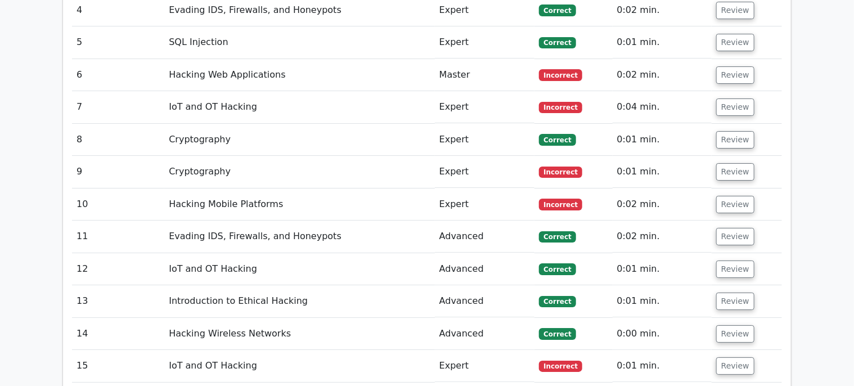
scroll to position [2025, 0]
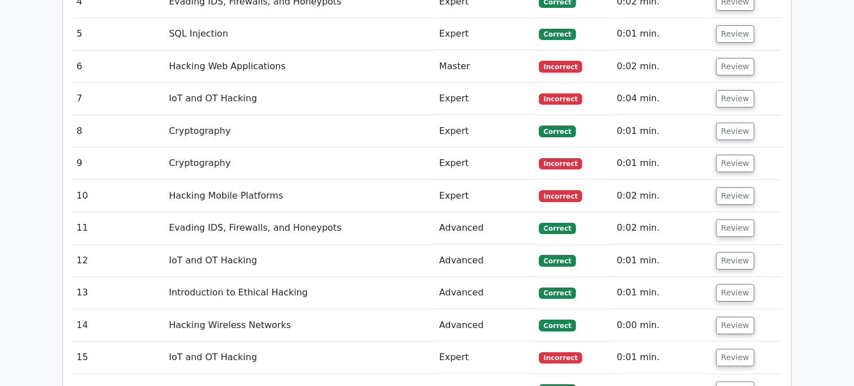
click at [584, 374] on td "Correct" at bounding box center [573, 390] width 78 height 32
click at [731, 349] on button "Review" at bounding box center [735, 357] width 38 height 17
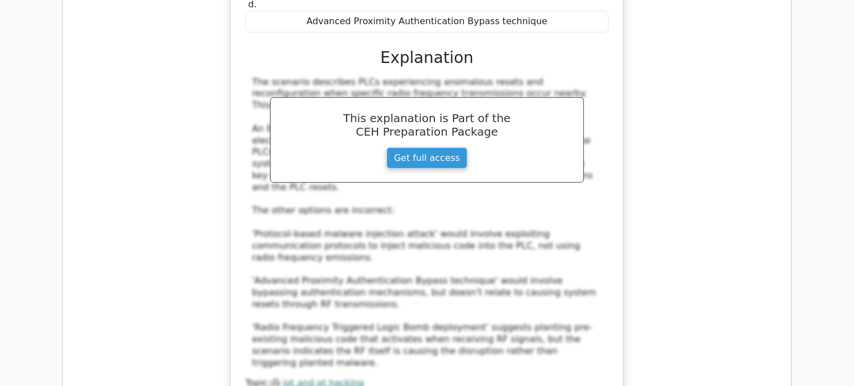
scroll to position [2576, 0]
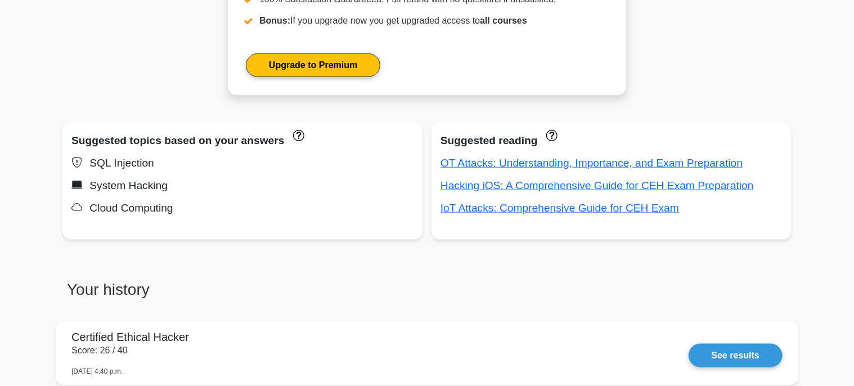
scroll to position [562, 0]
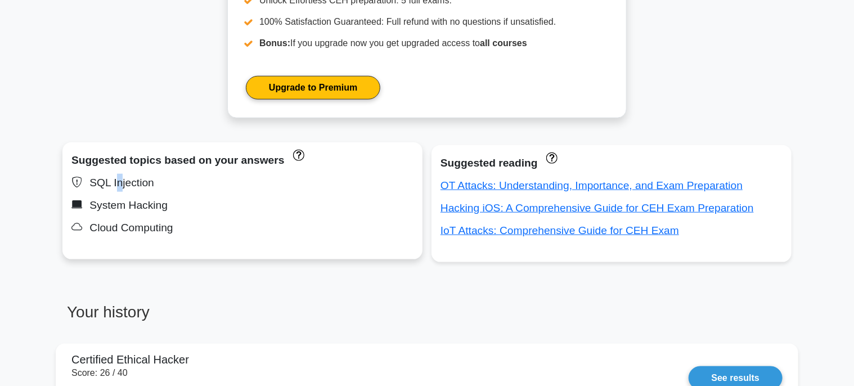
click at [118, 181] on div "SQL Injection" at bounding box center [242, 183] width 342 height 18
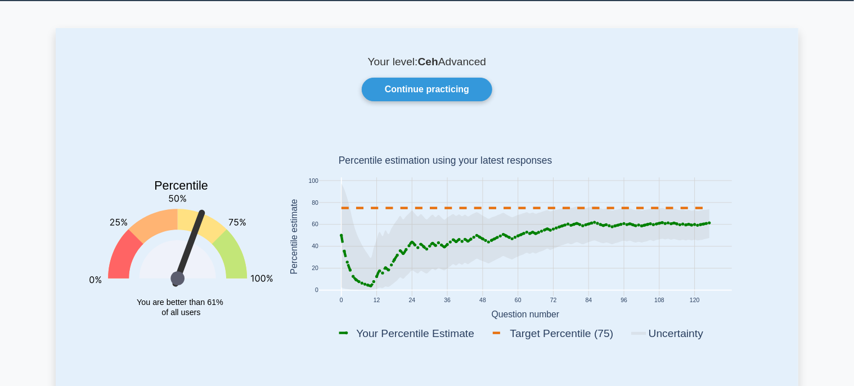
scroll to position [0, 0]
